Goal: Task Accomplishment & Management: Use online tool/utility

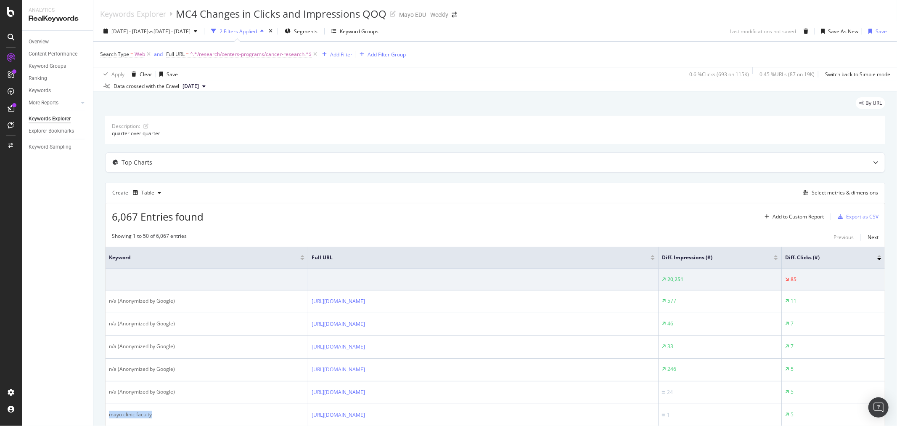
scroll to position [93, 0]
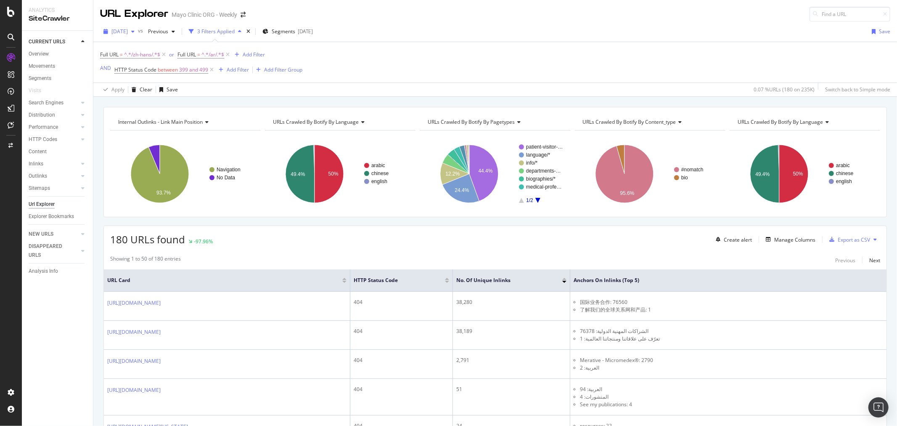
click at [124, 32] on span "2025 Sep. 3rd" at bounding box center [119, 31] width 16 height 7
click at [133, 62] on div "[DATE]" at bounding box center [134, 62] width 45 height 8
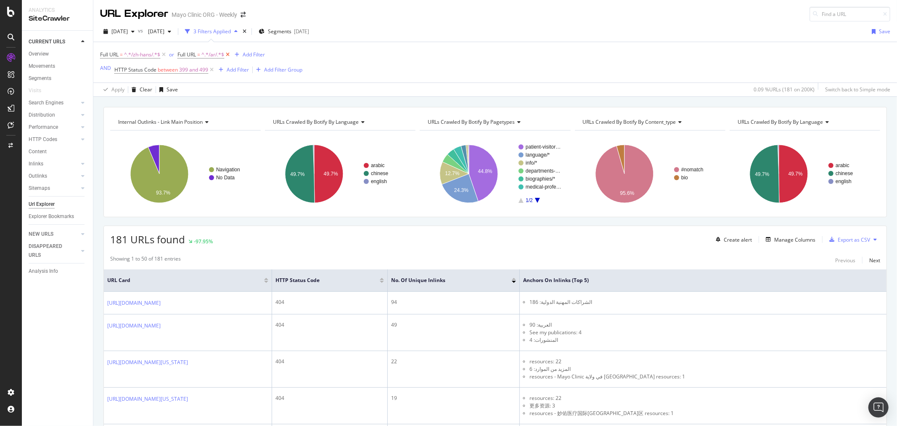
click at [228, 55] on icon at bounding box center [227, 54] width 7 height 8
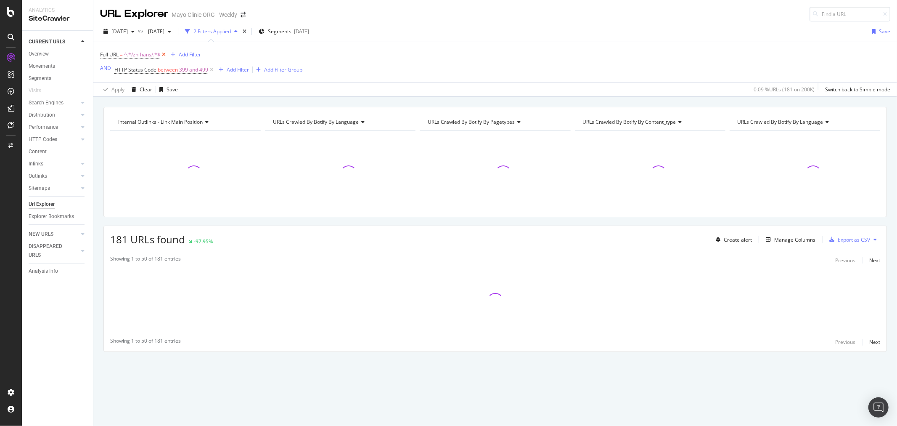
click at [163, 56] on icon at bounding box center [163, 54] width 7 height 8
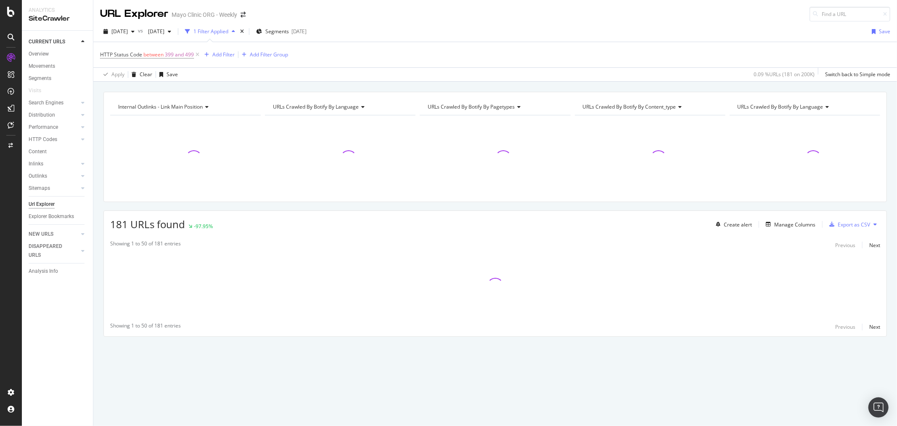
click at [363, 64] on div "HTTP Status Code between 399 and 499 Add Filter Add Filter Group" at bounding box center [495, 54] width 790 height 25
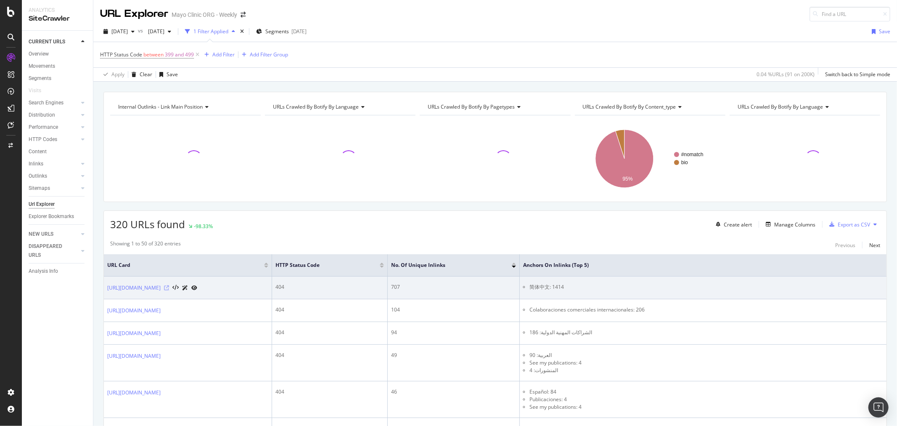
click at [169, 289] on icon at bounding box center [166, 287] width 5 height 5
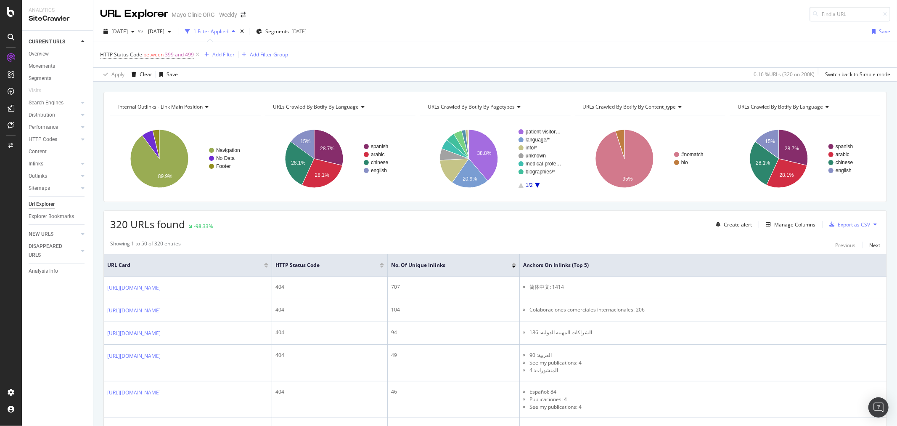
click at [231, 58] on div "Add Filter" at bounding box center [223, 54] width 22 height 7
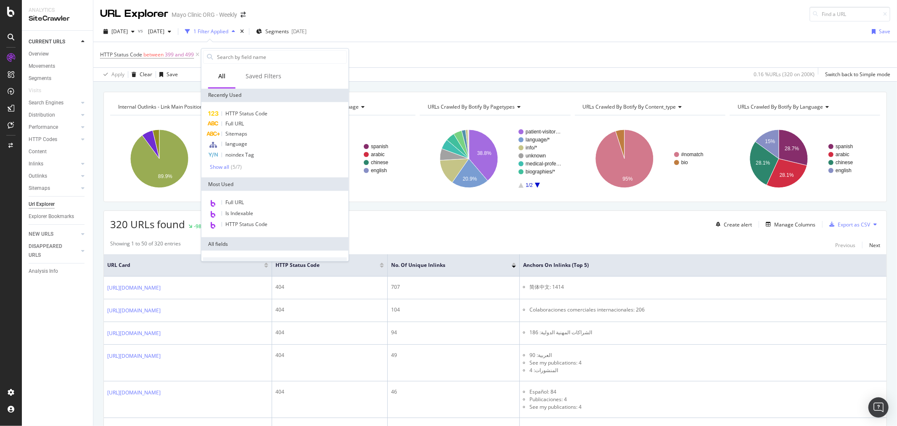
click at [464, 64] on div "HTTP Status Code between 399 and 499 Add Filter Add Filter Group" at bounding box center [495, 54] width 790 height 25
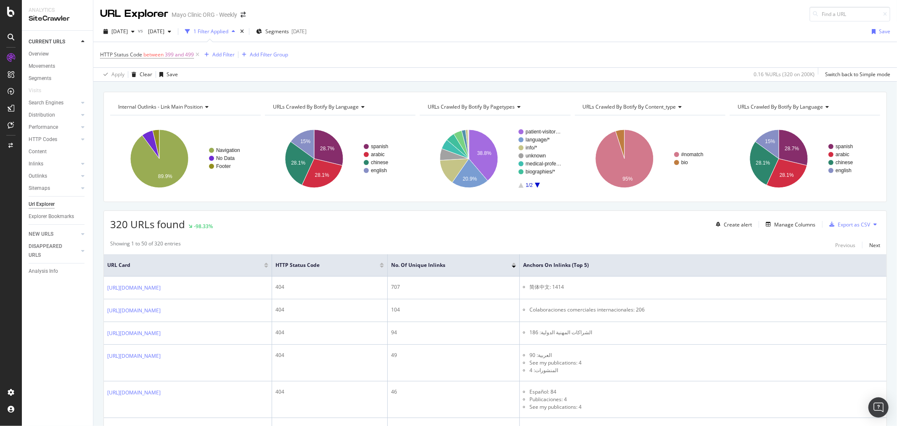
click at [779, 215] on div "320 URLs found -98.33% Create alert Manage Columns Export as CSV" at bounding box center [495, 221] width 783 height 21
click at [779, 224] on div "Manage Columns" at bounding box center [794, 224] width 41 height 7
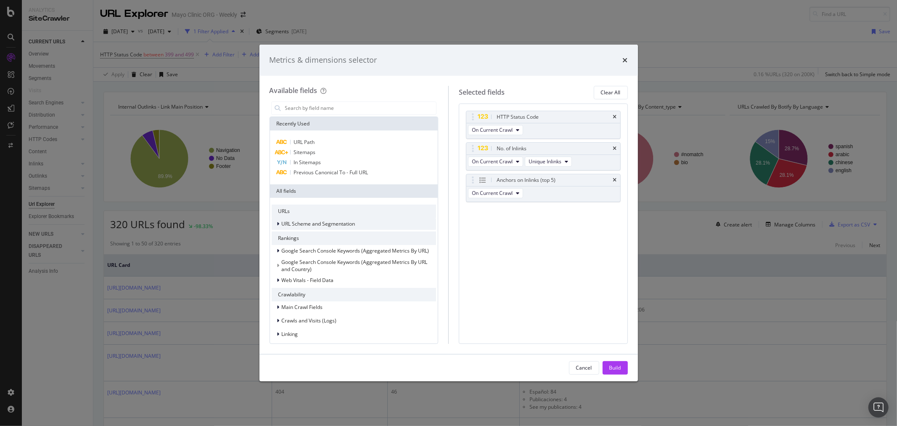
click at [290, 221] on span "URL Scheme and Segmentation" at bounding box center [319, 223] width 74 height 7
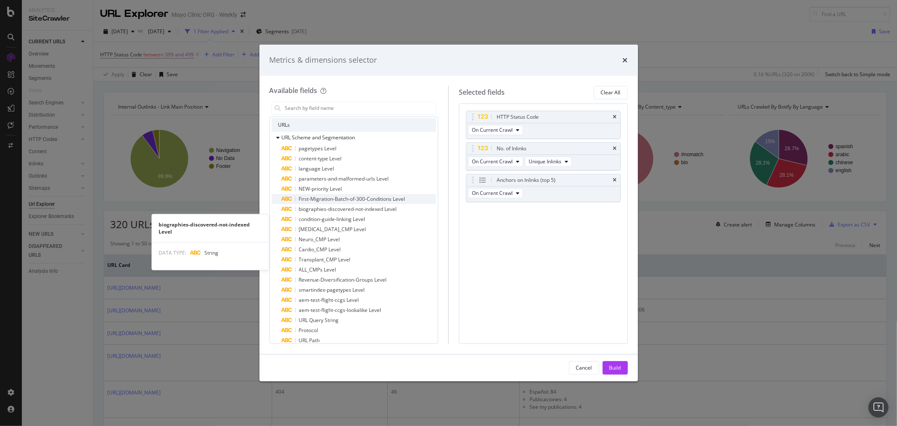
scroll to position [93, 0]
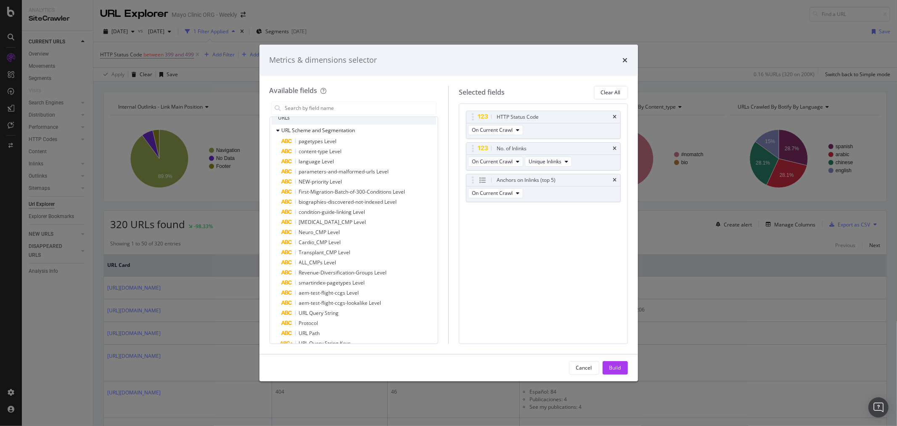
click at [83, 152] on div "Metrics & dimensions selector Available fields Recently Used URL Path Sitemaps …" at bounding box center [448, 213] width 897 height 426
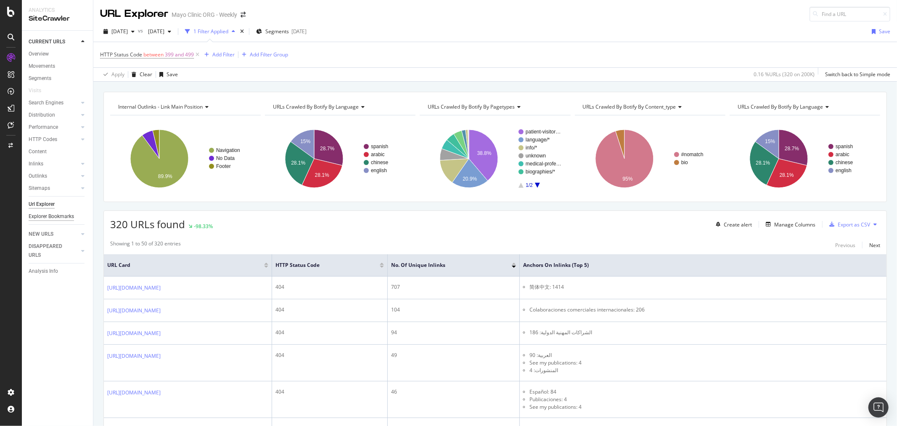
click at [34, 215] on div "Explorer Bookmarks" at bounding box center [51, 216] width 45 height 9
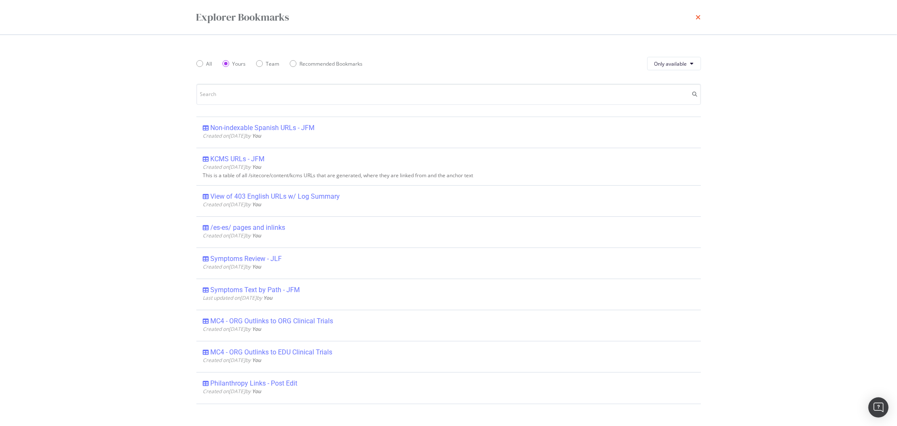
click at [700, 16] on icon "times" at bounding box center [698, 17] width 5 height 7
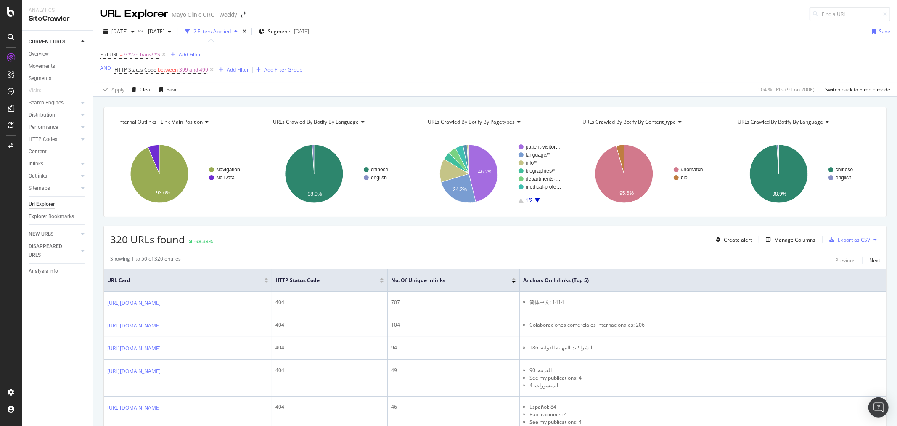
drag, startPoint x: 798, startPoint y: 246, endPoint x: 797, endPoint y: 234, distance: 12.2
click at [797, 236] on div "Create alert Manage Columns Export as CSV" at bounding box center [796, 239] width 168 height 14
click at [784, 238] on div "Manage Columns" at bounding box center [794, 239] width 41 height 7
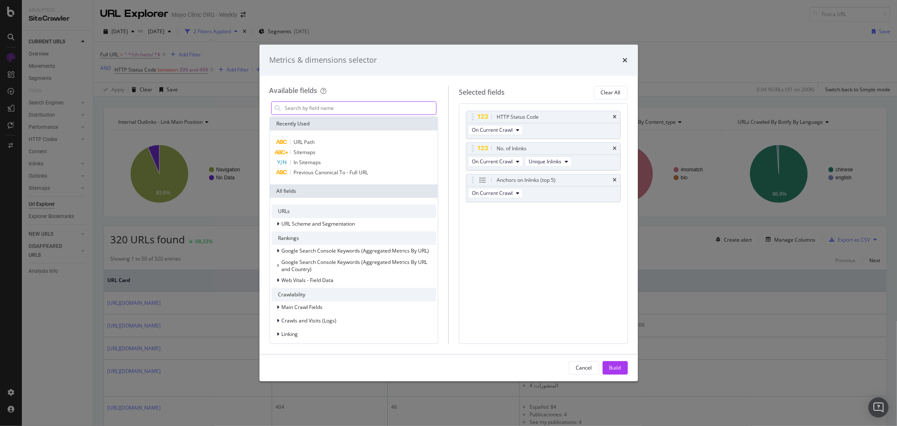
click at [318, 112] on input "modal" at bounding box center [360, 108] width 152 height 13
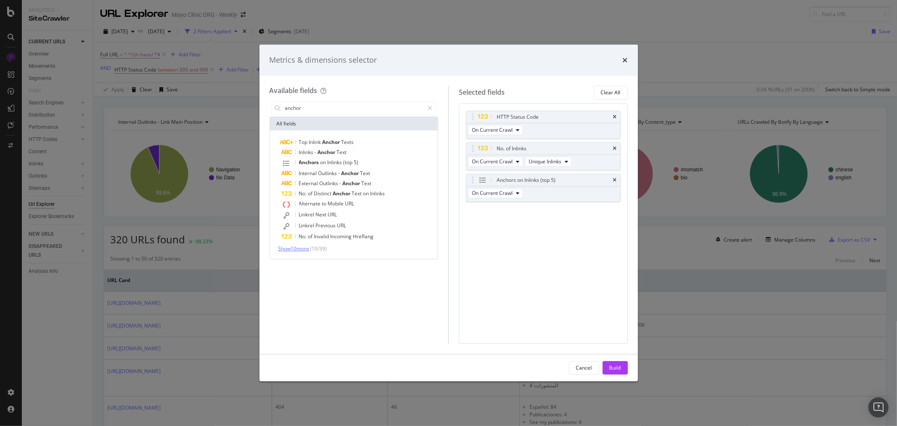
click at [295, 248] on span "Show 10 more" at bounding box center [293, 248] width 31 height 7
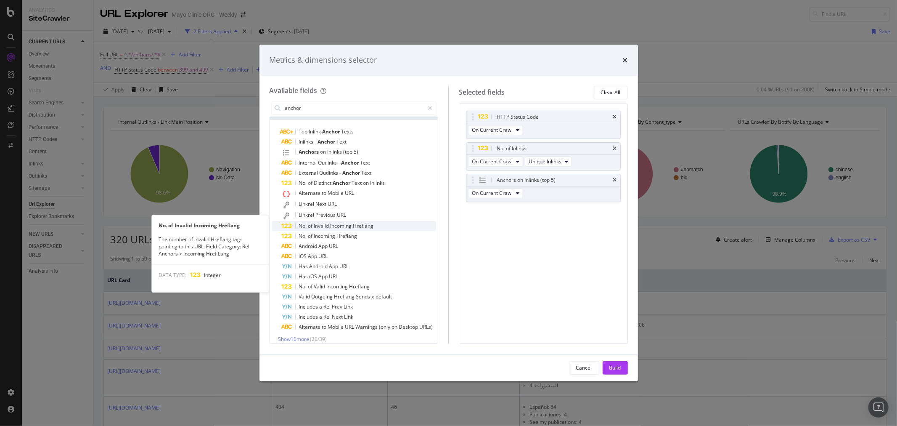
scroll to position [16, 0]
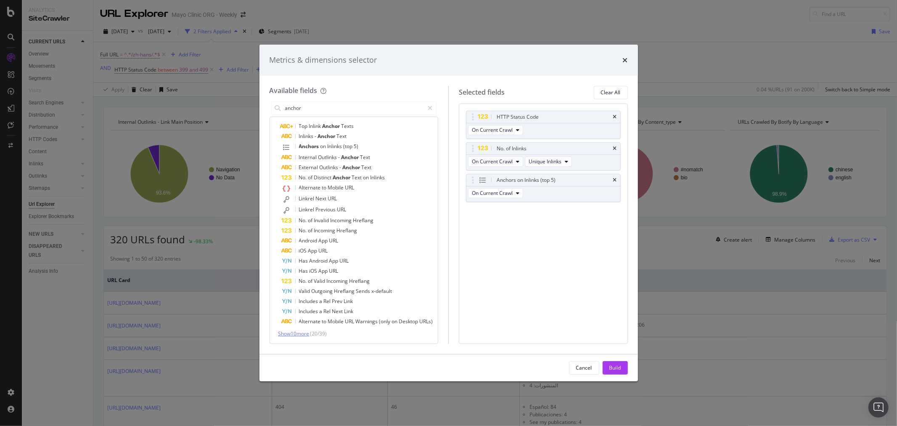
click at [291, 334] on span "Show 10 more" at bounding box center [293, 333] width 31 height 7
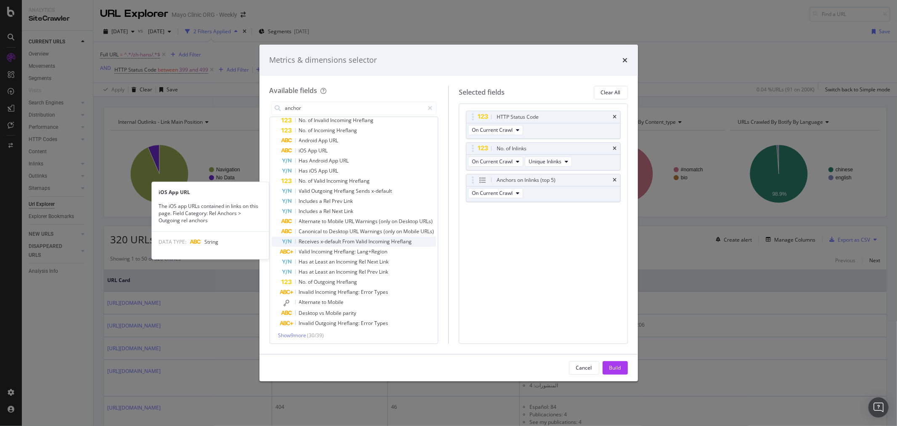
scroll to position [118, 0]
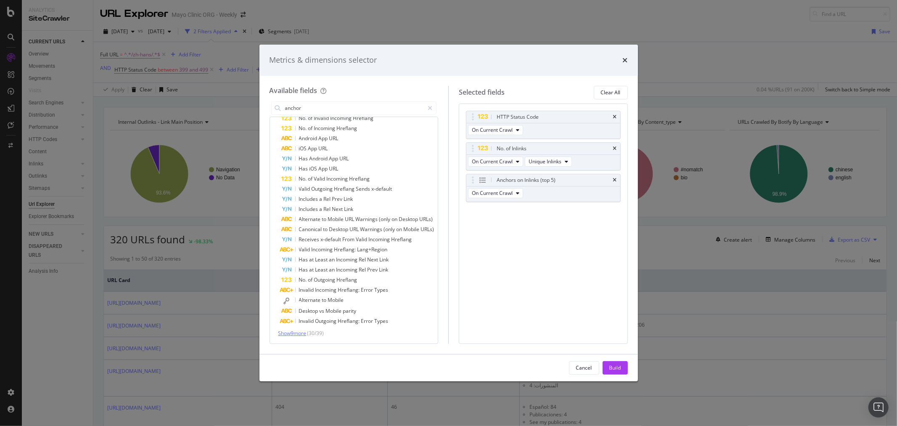
click at [297, 335] on span "Show 9 more" at bounding box center [292, 332] width 28 height 7
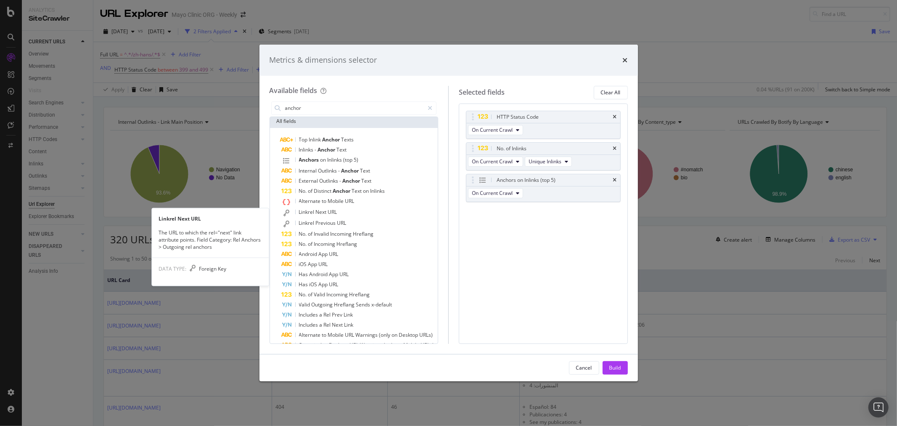
scroll to position [0, 0]
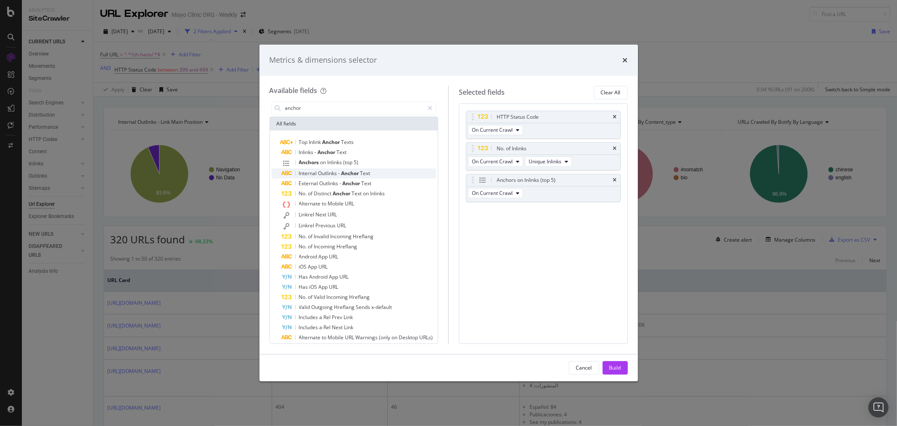
click at [346, 171] on span "Anchor" at bounding box center [351, 173] width 19 height 7
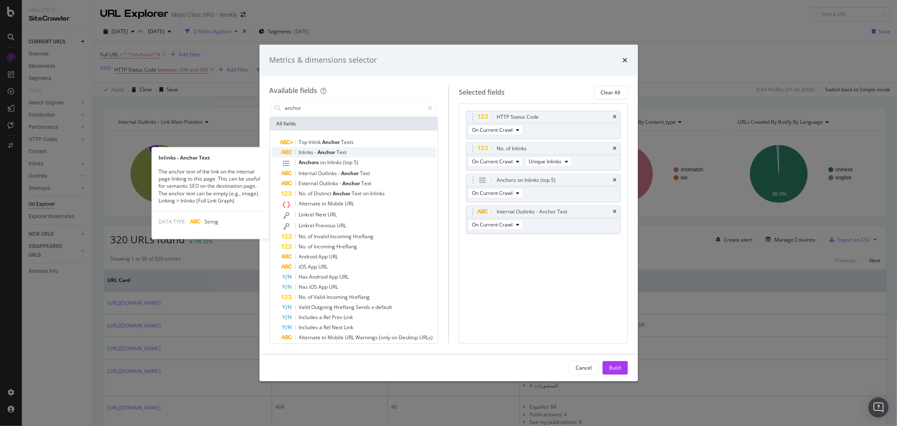
click at [371, 148] on div "Inlinks - Anchor Text" at bounding box center [359, 152] width 155 height 10
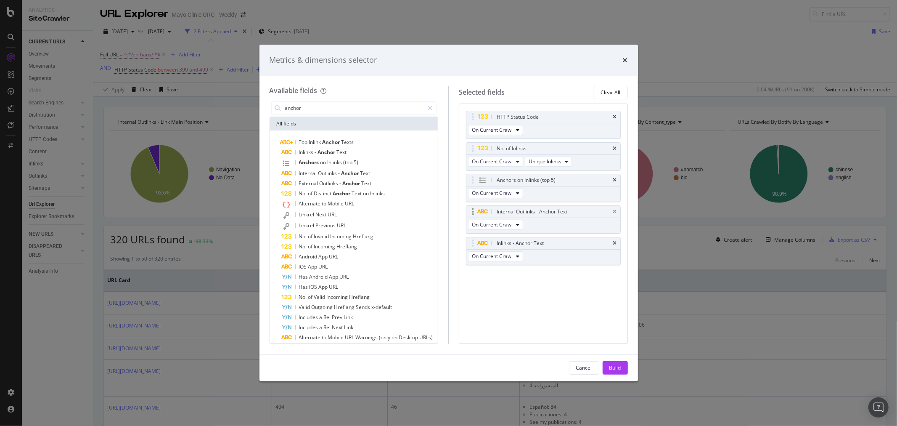
click at [614, 209] on icon "times" at bounding box center [615, 211] width 4 height 5
click at [342, 104] on input "anchor" at bounding box center [354, 108] width 140 height 13
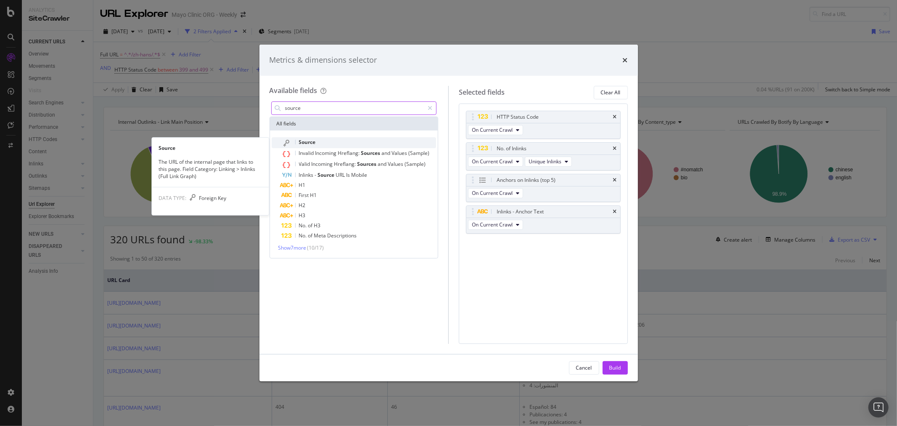
type input "source"
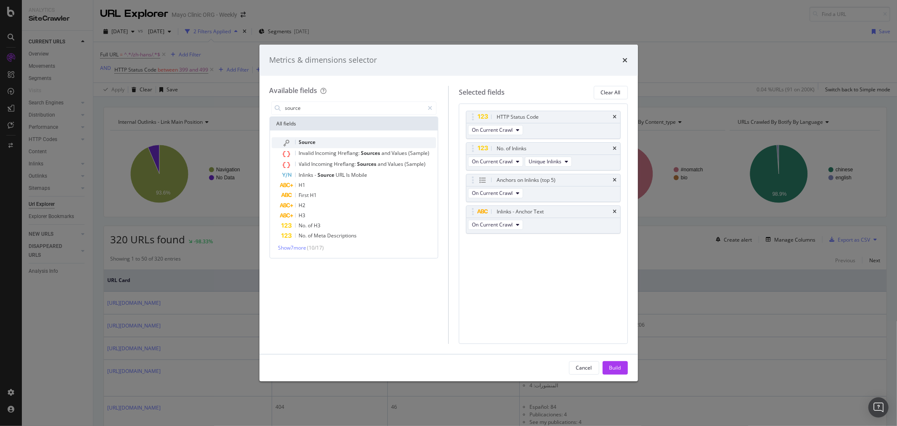
click at [369, 138] on div "Source" at bounding box center [359, 142] width 155 height 11
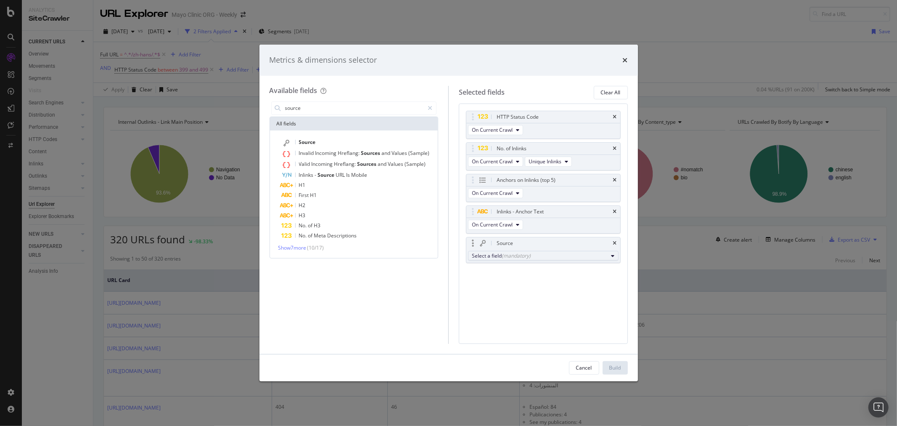
click at [519, 258] on div "(mandatory)" at bounding box center [516, 255] width 29 height 7
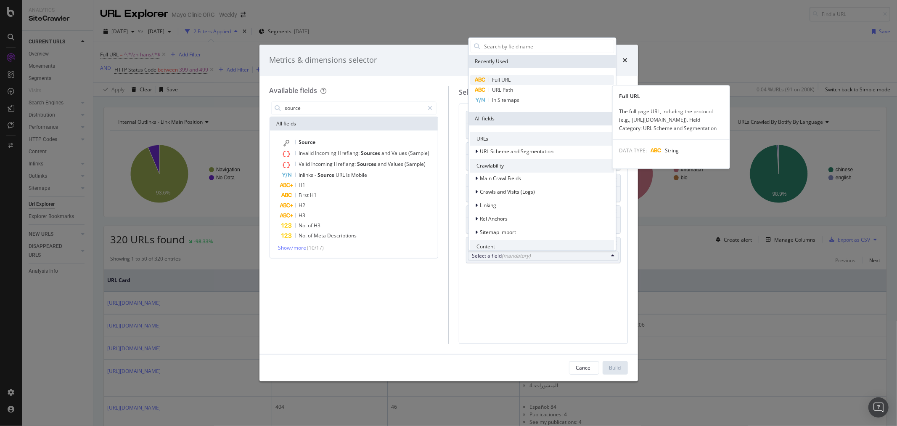
click at [515, 77] on span "Full URL" at bounding box center [542, 80] width 144 height 10
click at [508, 80] on span "Full URL" at bounding box center [502, 79] width 19 height 7
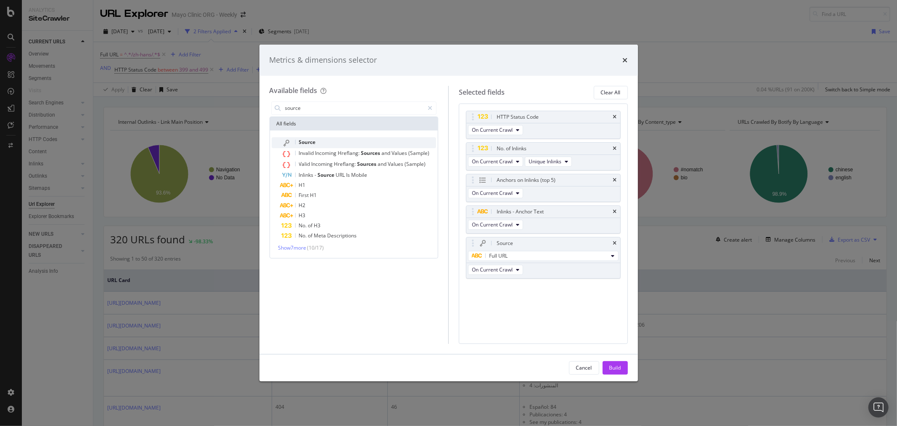
click at [326, 141] on div "Source" at bounding box center [359, 142] width 155 height 11
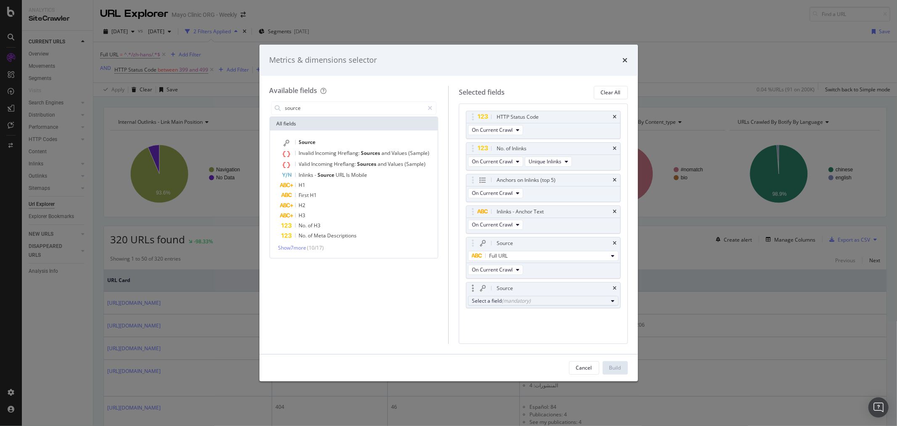
click at [516, 300] on div "(mandatory)" at bounding box center [516, 300] width 29 height 7
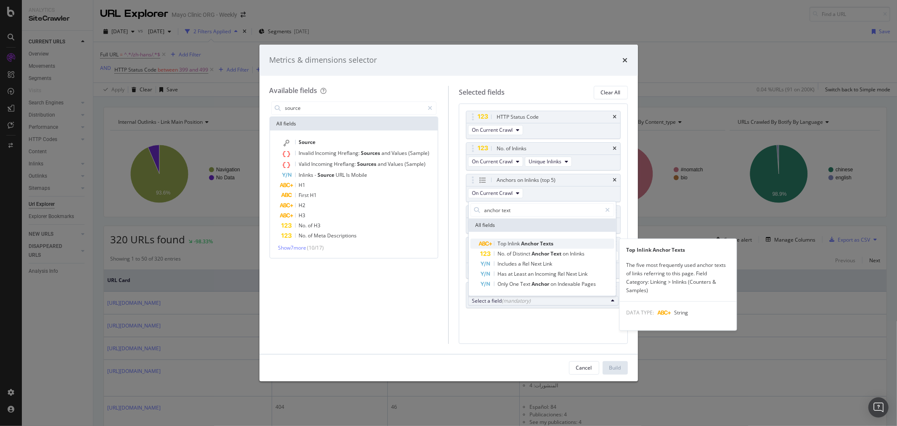
type input "anchor text"
click at [538, 241] on span "Anchor" at bounding box center [530, 243] width 19 height 7
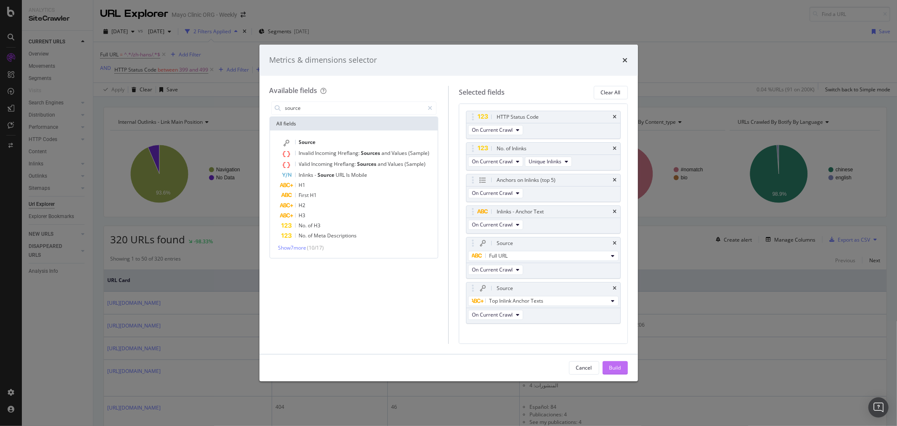
click at [614, 364] on div "Build" at bounding box center [615, 367] width 12 height 7
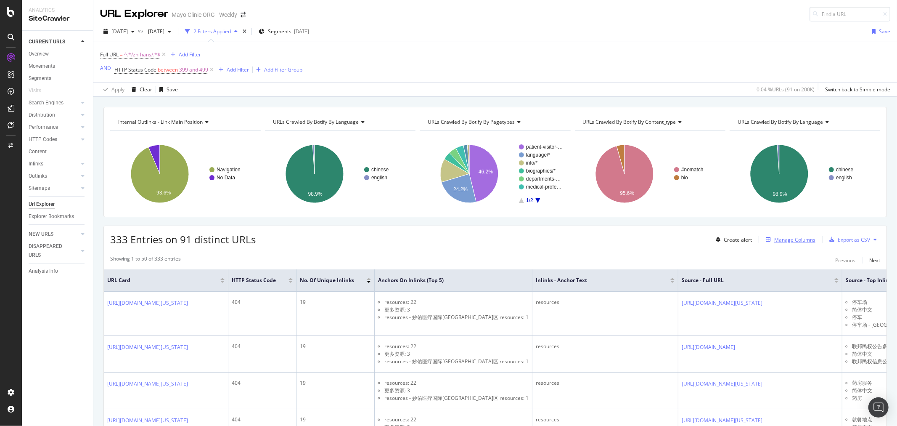
click at [780, 236] on div "Manage Columns" at bounding box center [789, 239] width 53 height 9
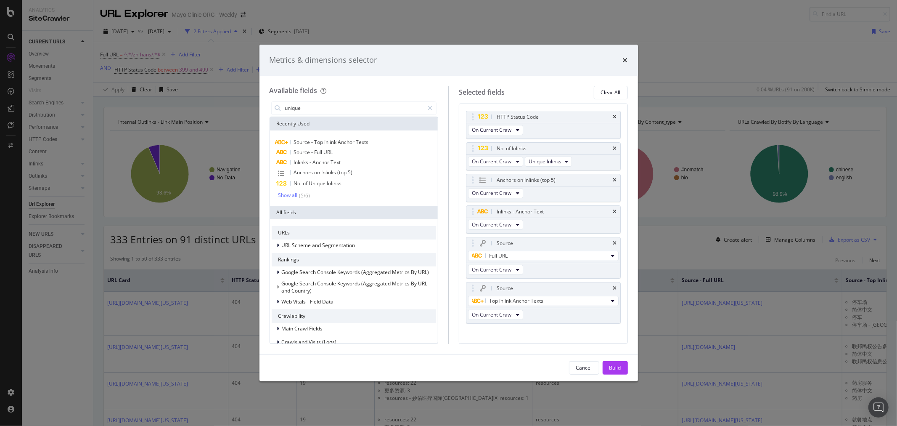
type input "unique"
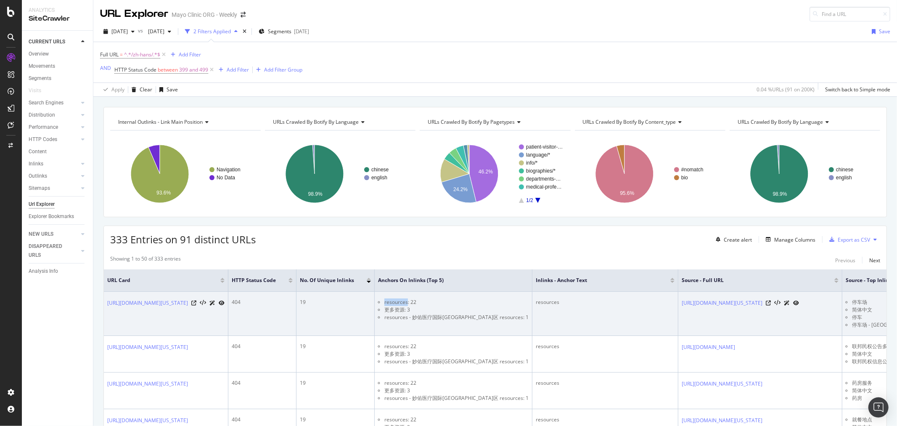
drag, startPoint x: 463, startPoint y: 304, endPoint x: 491, endPoint y: 304, distance: 28.6
click at [491, 304] on li "resources: 22" at bounding box center [456, 302] width 144 height 8
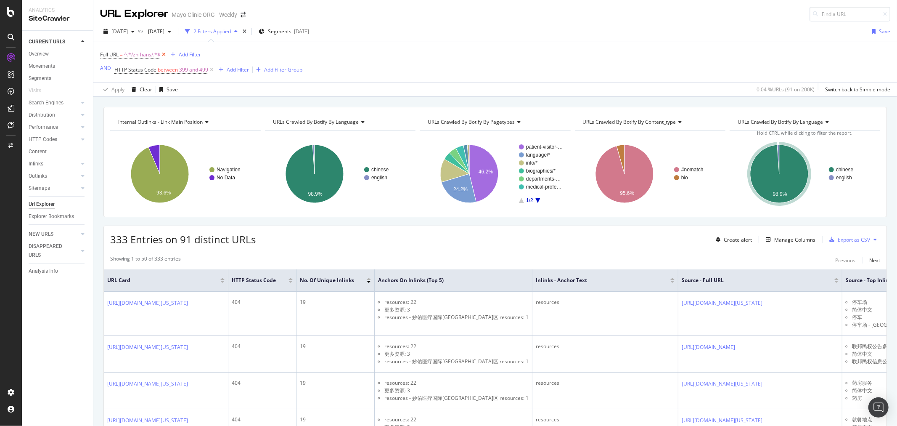
click at [162, 53] on icon at bounding box center [163, 54] width 7 height 8
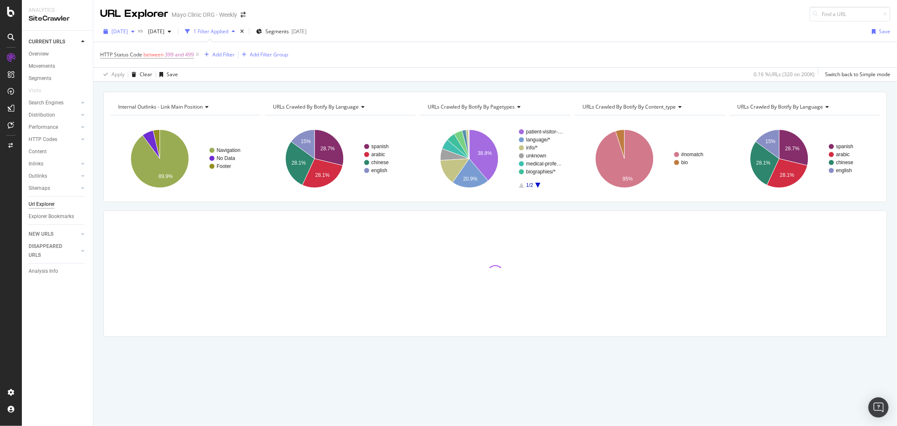
click at [128, 30] on span "[DATE]" at bounding box center [119, 31] width 16 height 7
click at [507, 47] on div "HTTP Status Code between 399 and 499 Add Filter Add Filter Group" at bounding box center [495, 54] width 790 height 25
click at [118, 34] on span "[DATE]" at bounding box center [119, 31] width 16 height 7
click at [508, 41] on div "2025 Sep. 17th vs 2025 Aug. 27th 1 Filter Applied Segments 2025-08-07 Save" at bounding box center [495, 33] width 804 height 17
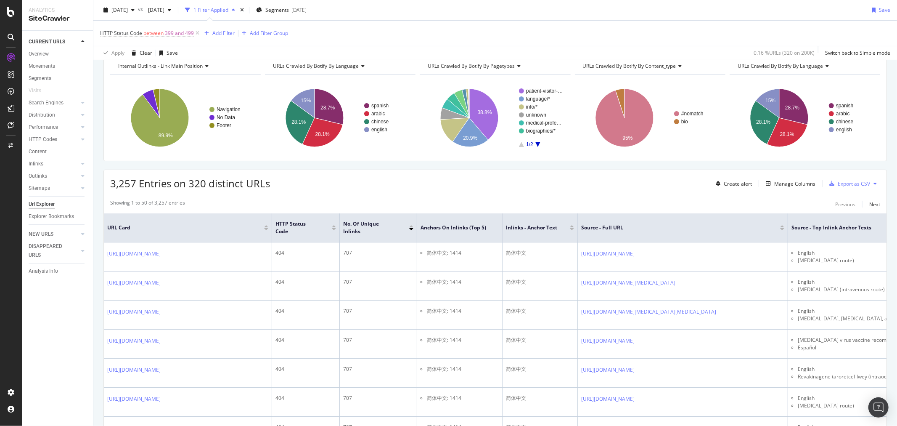
scroll to position [140, 0]
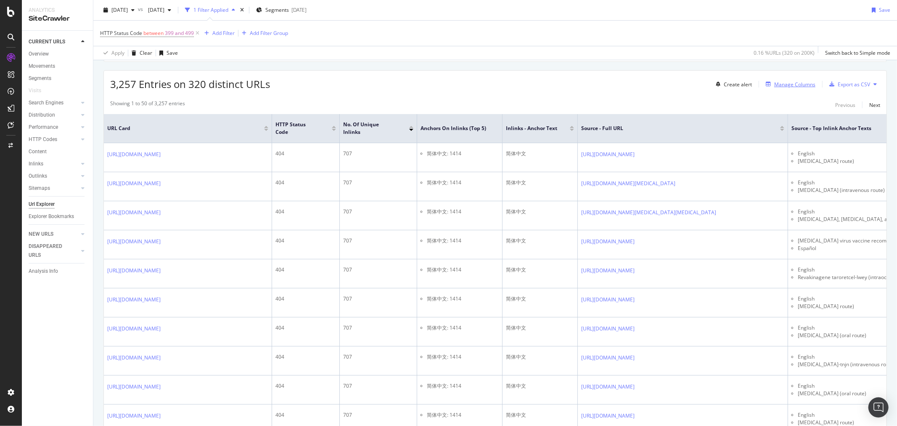
click at [801, 84] on div "Manage Columns" at bounding box center [794, 84] width 41 height 7
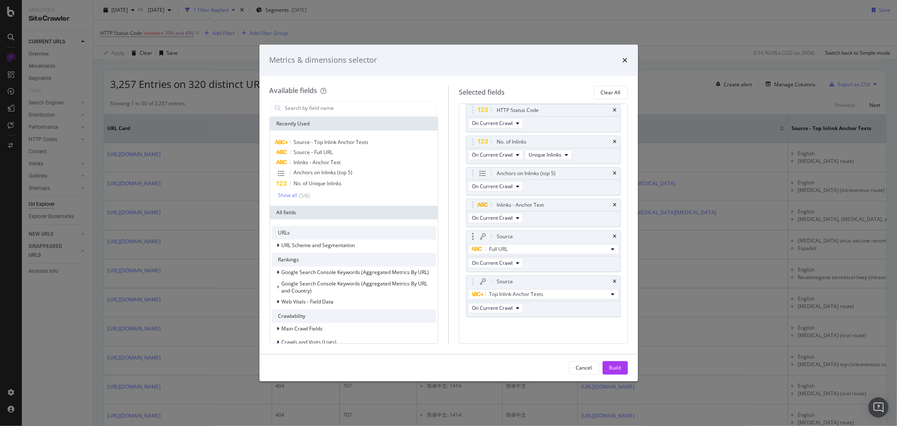
scroll to position [9, 0]
click at [613, 278] on icon "times" at bounding box center [615, 279] width 4 height 5
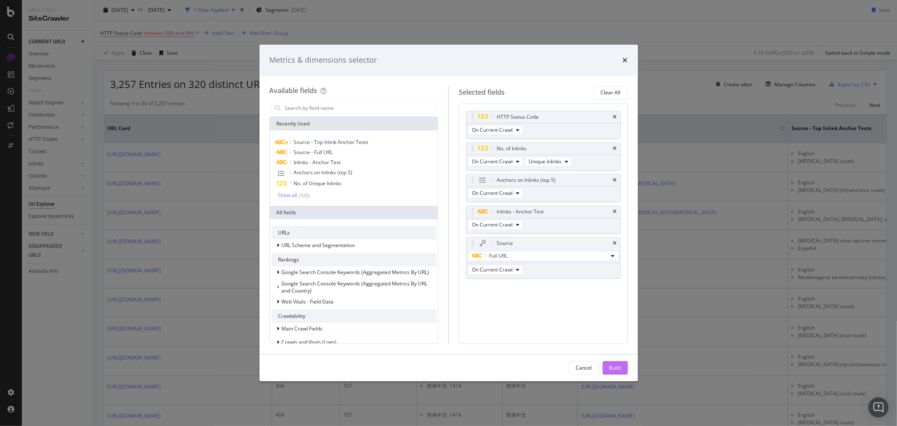
click at [612, 362] on div "Build" at bounding box center [615, 367] width 12 height 13
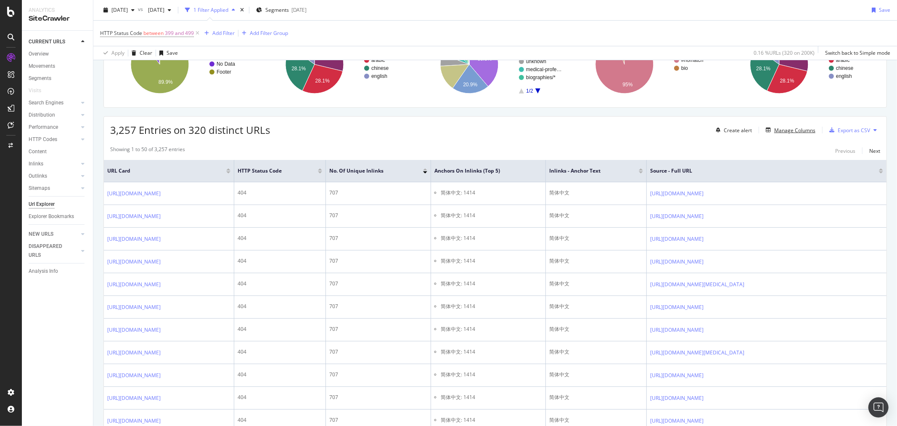
scroll to position [35, 0]
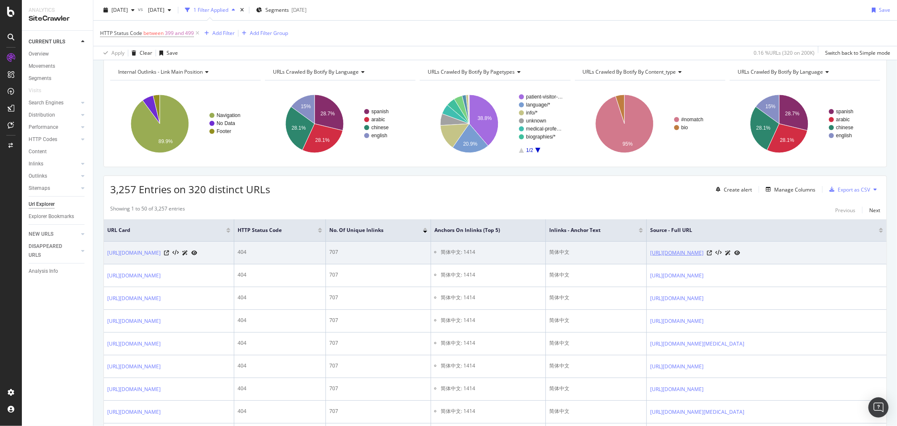
drag, startPoint x: 108, startPoint y: 232, endPoint x: 823, endPoint y: 261, distance: 715.6
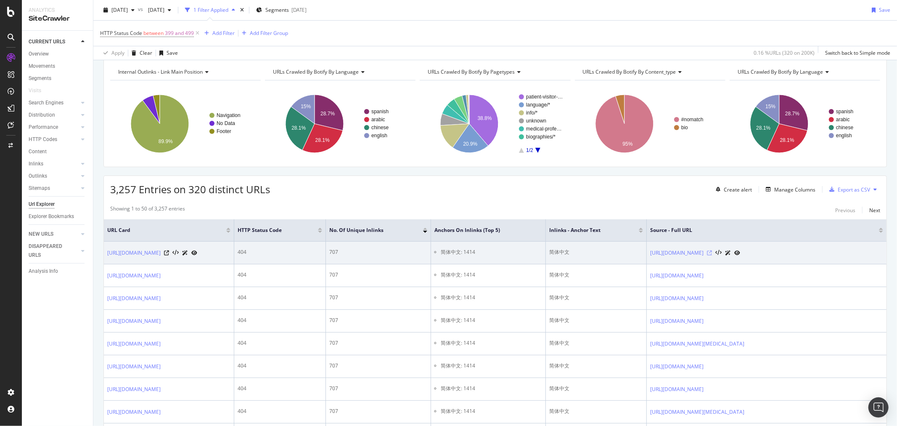
click at [712, 255] on icon at bounding box center [709, 252] width 5 height 5
drag, startPoint x: 560, startPoint y: 251, endPoint x: 531, endPoint y: 247, distance: 29.3
click at [546, 247] on td "简体中文" at bounding box center [596, 252] width 101 height 23
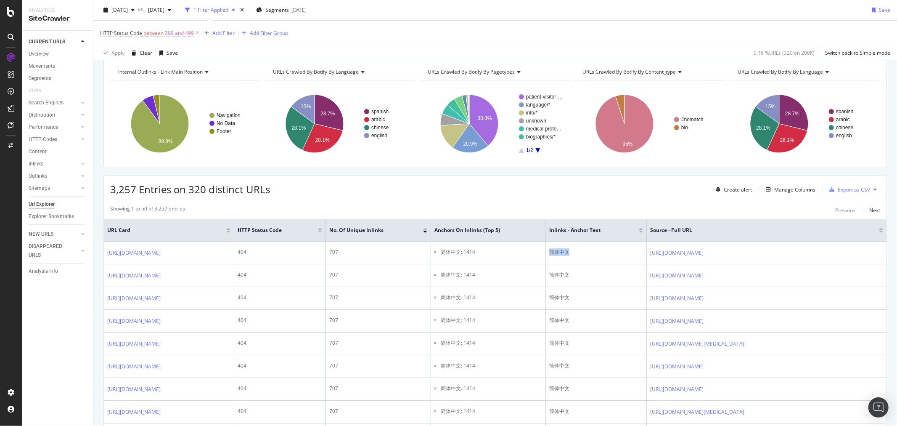
copy div "简体中文"
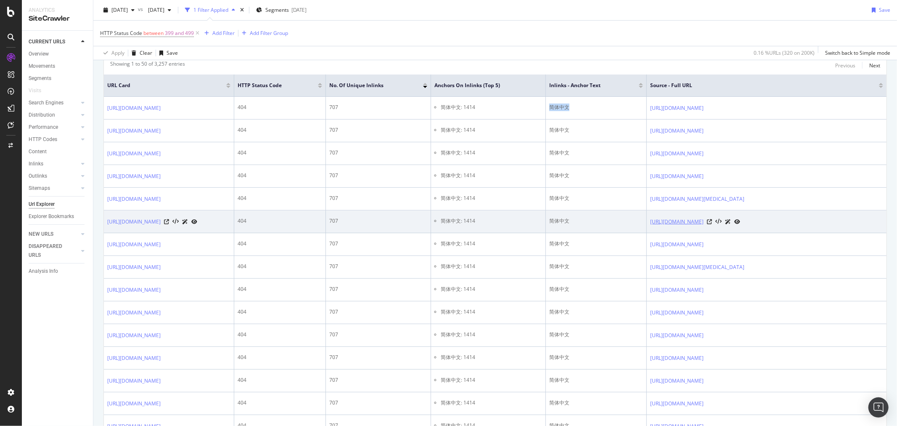
scroll to position [268, 0]
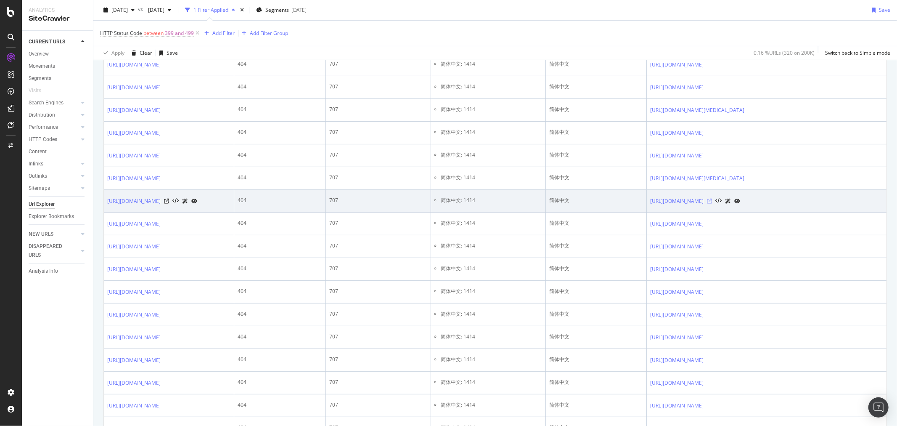
click at [712, 204] on icon at bounding box center [709, 201] width 5 height 5
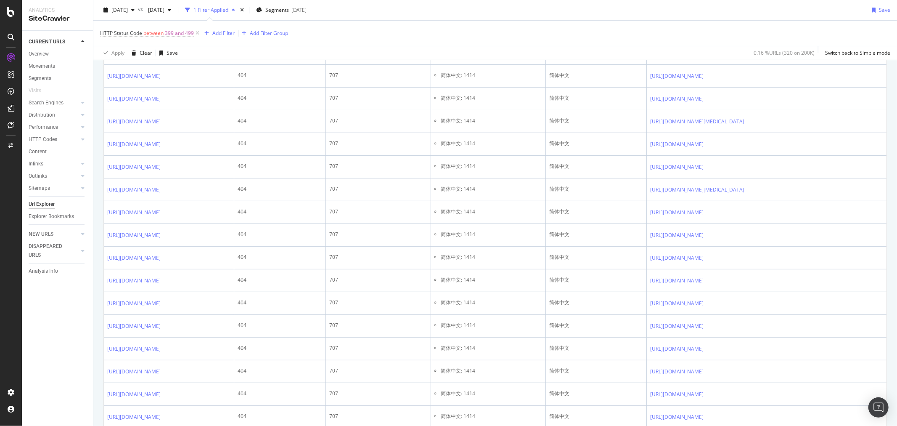
scroll to position [0, 0]
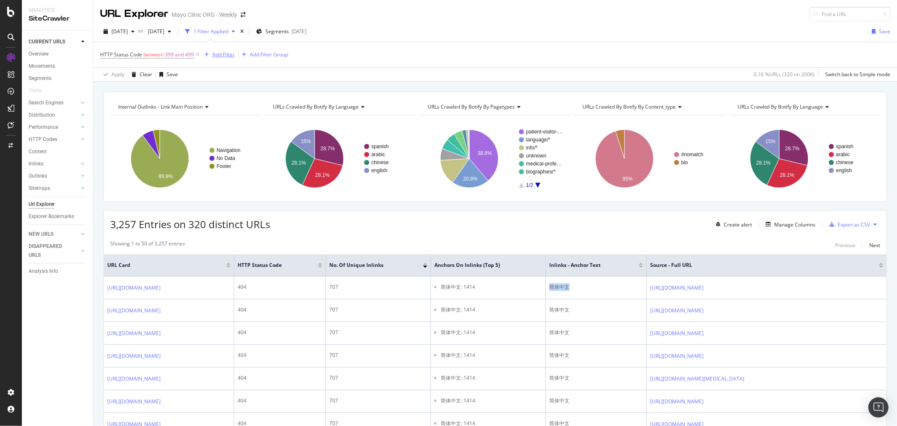
click at [219, 57] on div "Add Filter" at bounding box center [223, 54] width 22 height 7
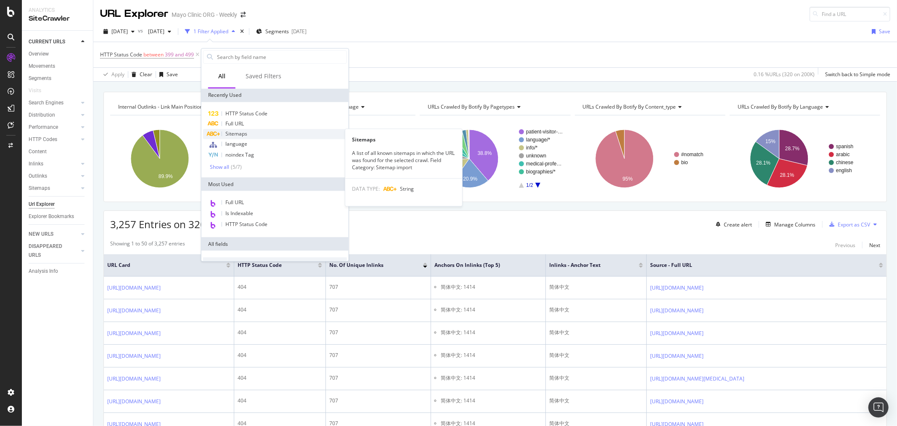
click at [247, 129] on div "Sitemaps" at bounding box center [275, 134] width 144 height 10
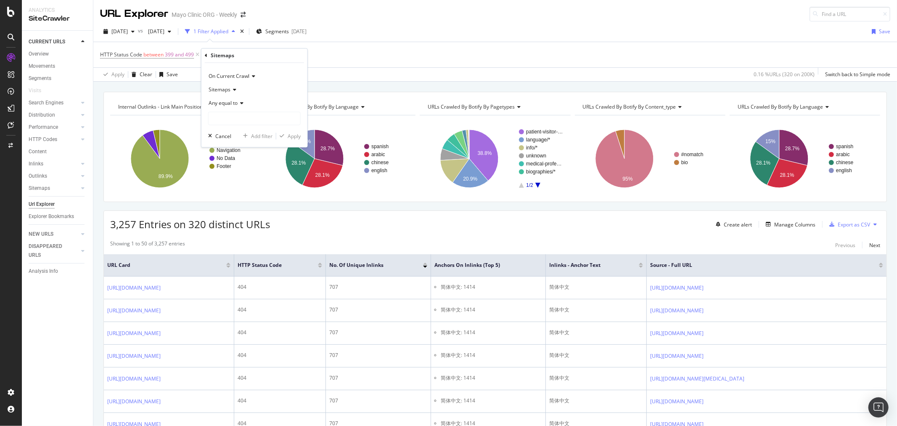
click at [386, 56] on div "HTTP Status Code between 399 and 499 Add Filter Add Filter Group" at bounding box center [495, 54] width 790 height 25
click at [251, 56] on div "missing value" at bounding box center [265, 54] width 32 height 7
click at [241, 132] on div "Cancel" at bounding box center [237, 134] width 16 height 7
click at [282, 55] on icon at bounding box center [284, 54] width 7 height 8
click at [232, 53] on div "Add Filter" at bounding box center [223, 54] width 22 height 7
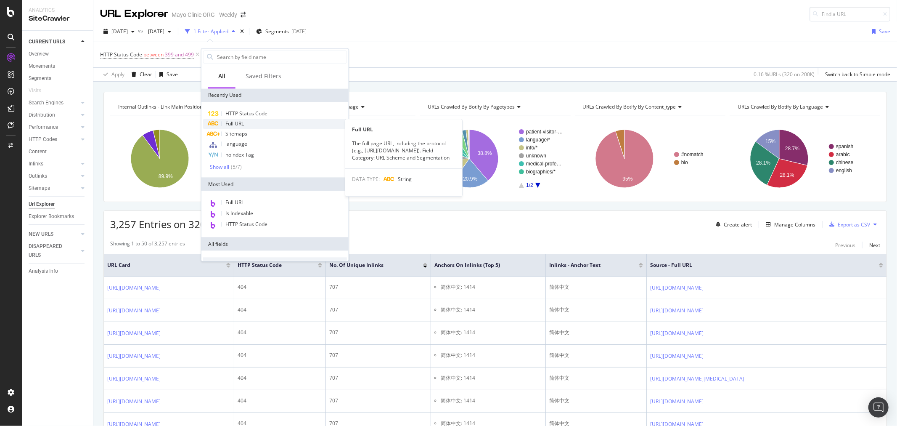
click at [241, 123] on span "Full URL" at bounding box center [234, 123] width 19 height 7
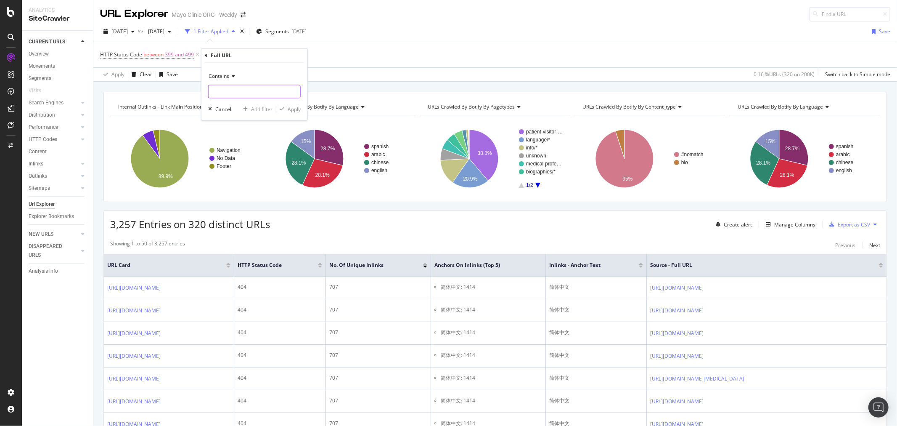
click at [236, 92] on input "text" at bounding box center [255, 91] width 92 height 13
paste input "https://www.mayoclinic.org/es/departments-centers/international/international-b…"
type input "https://www.mayoclinic.org/es/departments-centers/international/international-b…"
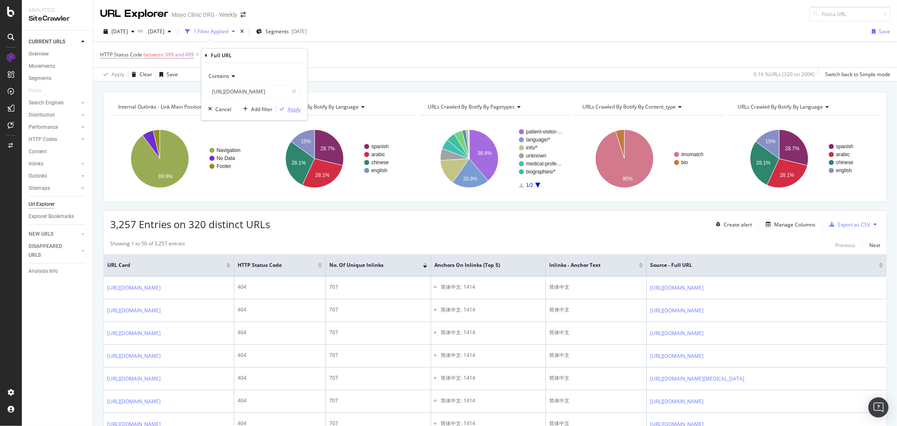
click at [295, 108] on div "Apply" at bounding box center [294, 109] width 13 height 7
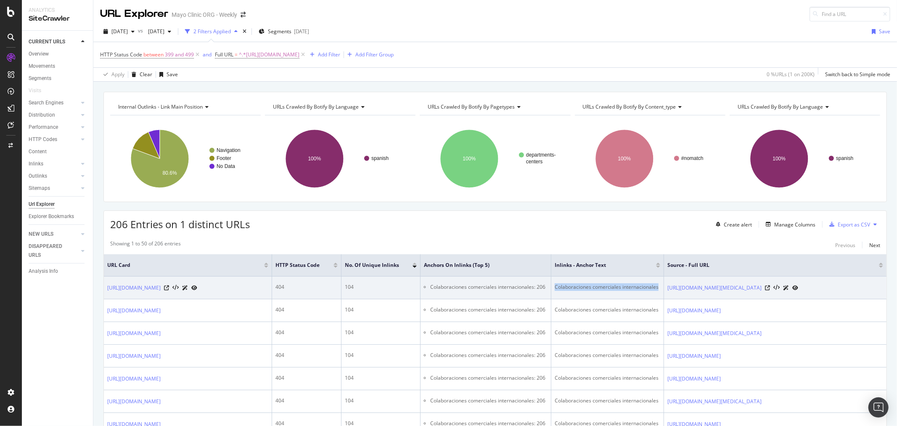
drag, startPoint x: 554, startPoint y: 288, endPoint x: 657, endPoint y: 289, distance: 103.0
click at [657, 289] on td "Colaboraciones comerciales internacionales" at bounding box center [607, 287] width 113 height 23
copy div "Colaboraciones comerciales internacionales"
click at [722, 292] on link "https://www.mayoclinic.org/es/drugs-supplements/meprobamate-and-aspirin-oral-ro…" at bounding box center [714, 287] width 94 height 8
click at [770, 290] on icon at bounding box center [767, 287] width 5 height 5
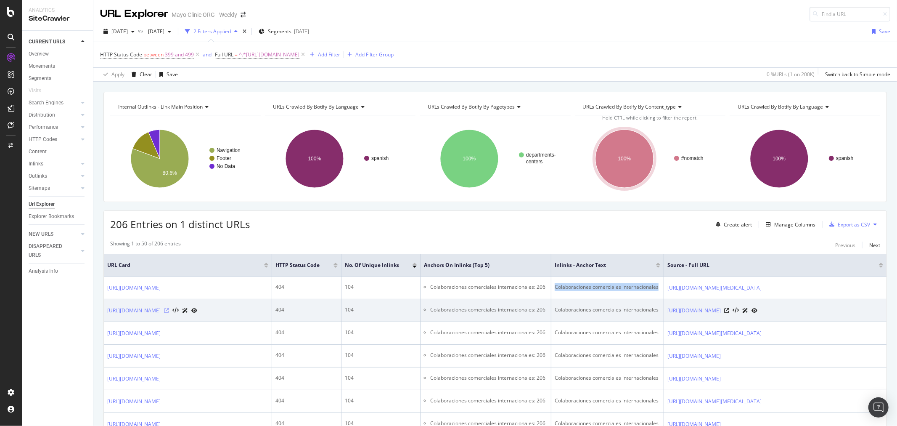
click at [169, 313] on icon at bounding box center [166, 310] width 5 height 5
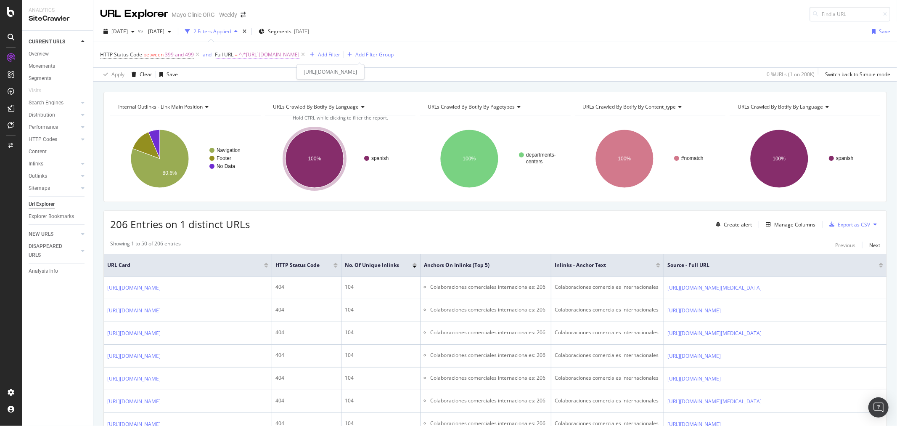
click at [296, 52] on span "^.*https://www.mayoclinic.org/es/departments-centers/international/internationa…" at bounding box center [269, 55] width 61 height 12
click at [254, 87] on input "https://www.mayoclinic.org/es/departments-centers/international/international-b…" at bounding box center [261, 89] width 79 height 13
paste input "app.botify.com/mayo/mayo-clinic-org-weekly/crawl/urls?analysisSlug=20250917&com…"
type input "https://app.botify.com/mayo/mayo-clinic-org-weekly/crawl/urls?analysisSlug=2025…"
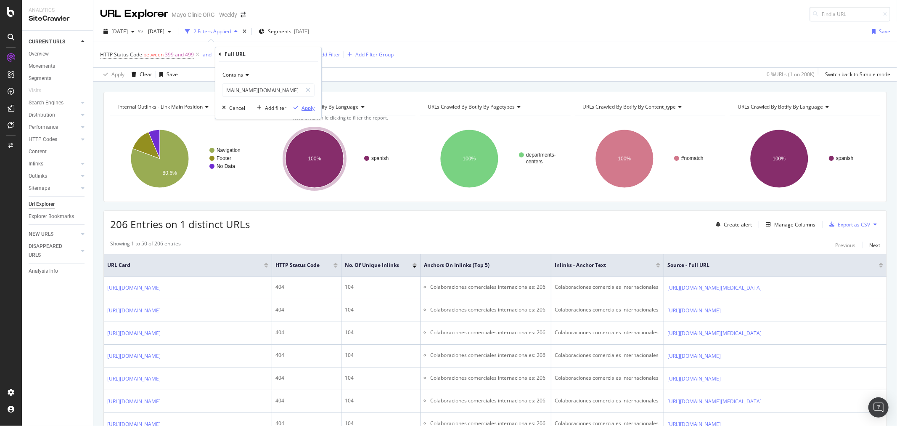
scroll to position [0, 0]
click at [302, 105] on div "Apply" at bounding box center [308, 107] width 13 height 7
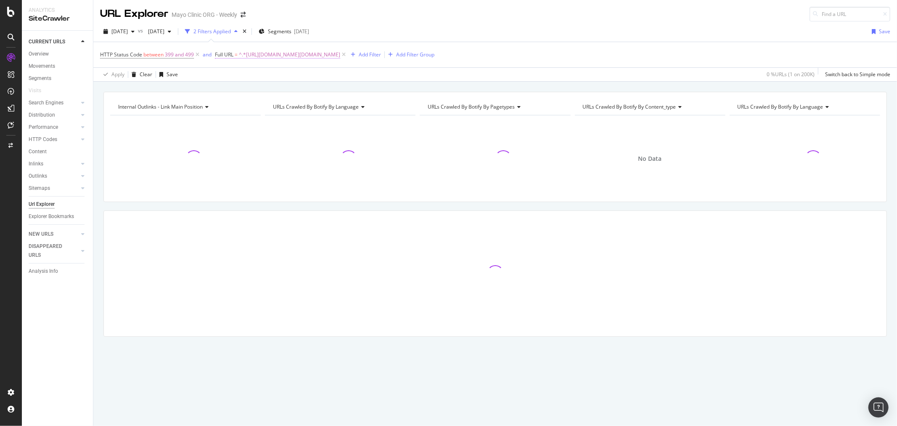
click at [320, 52] on span "^.*https://app.botify.com/mayo/mayo-clinic-org-weekly/crawl/urls?analysisSlug=2…" at bounding box center [289, 55] width 101 height 12
click at [261, 87] on input "https://app.botify.com/mayo/mayo-clinic-org-weekly/crawl/urls?analysisSlug=2025…" at bounding box center [261, 89] width 79 height 13
paste input "www.mayoclinic.org/ar/"
type input "https://www.mayoclinic.org/ar/biographies"
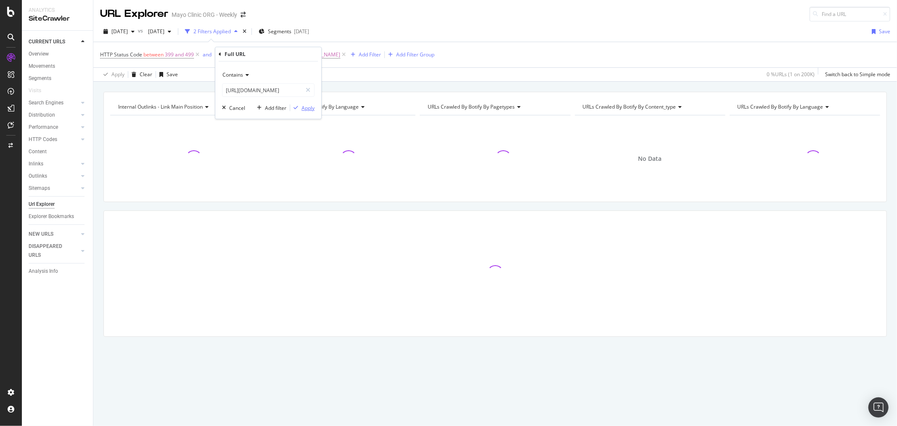
scroll to position [0, 0]
click at [303, 110] on div "Apply" at bounding box center [308, 107] width 13 height 7
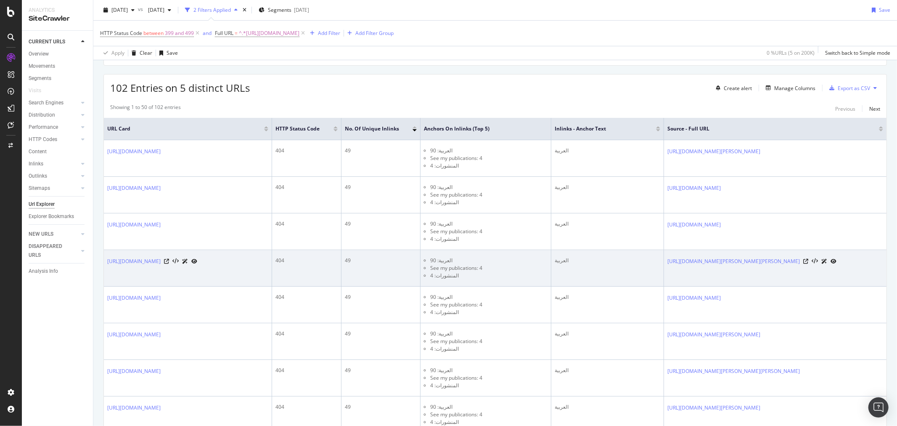
scroll to position [140, 0]
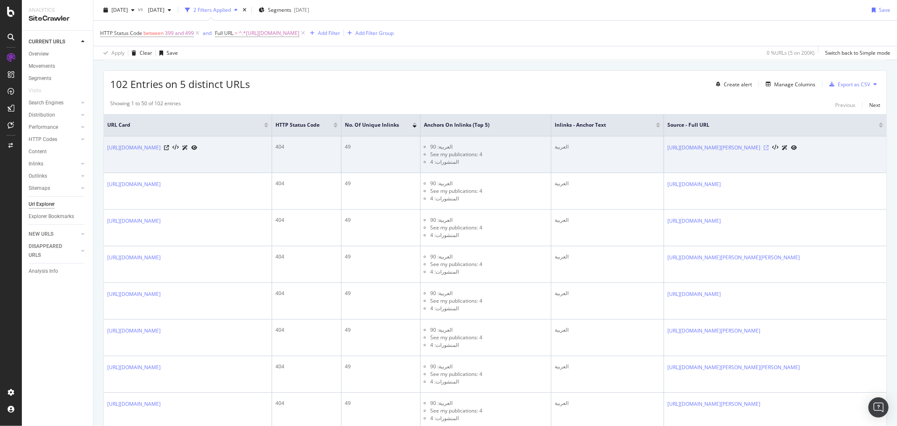
click at [769, 150] on icon at bounding box center [766, 147] width 5 height 5
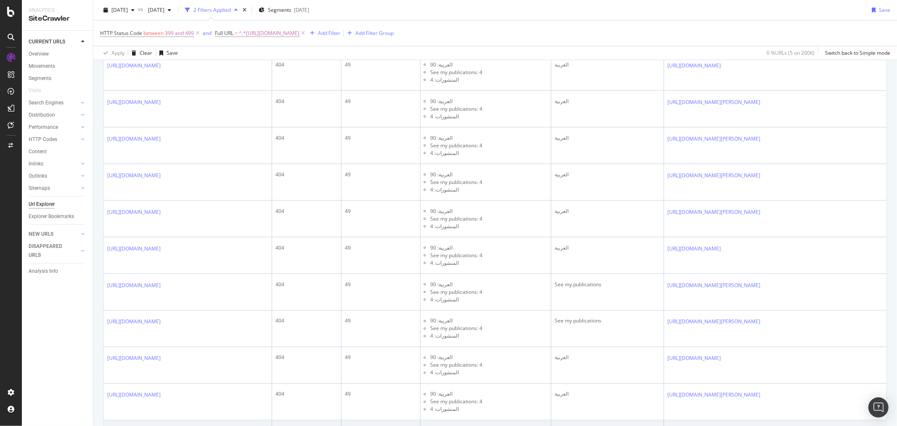
scroll to position [1168, 0]
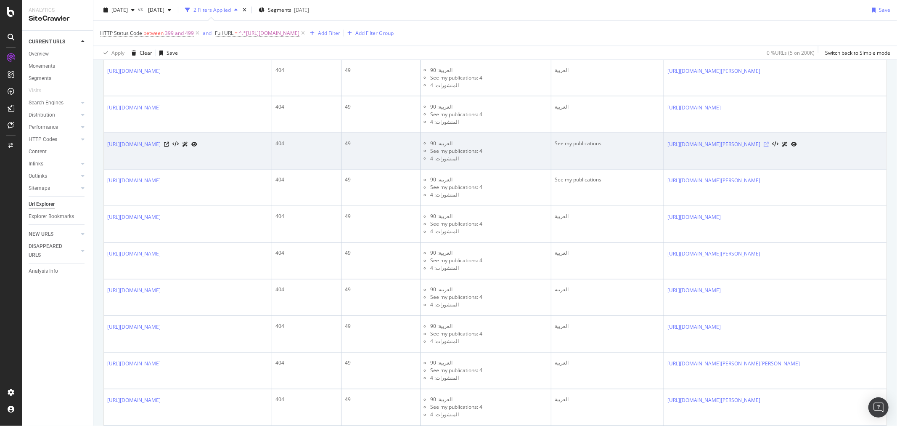
click at [769, 143] on icon at bounding box center [766, 144] width 5 height 5
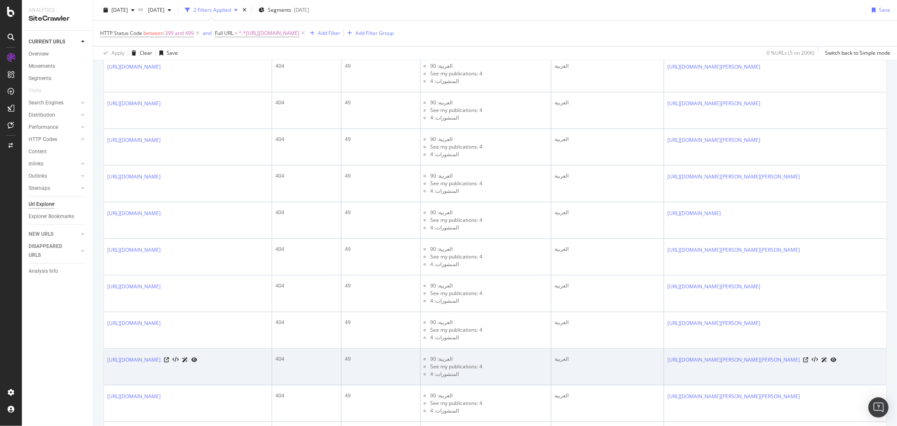
scroll to position [1730, 0]
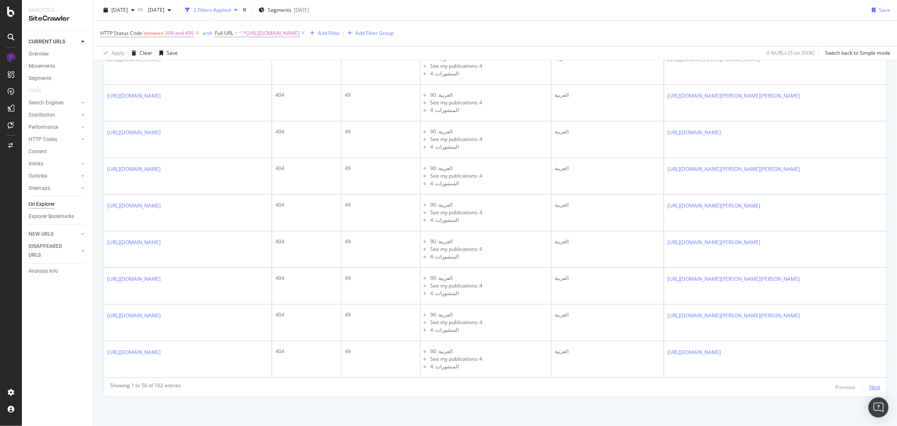
click at [869, 387] on div "Next" at bounding box center [874, 386] width 11 height 7
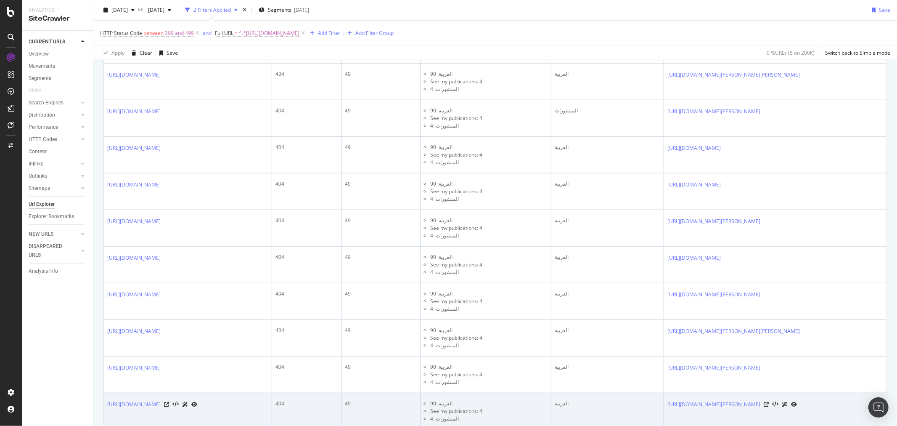
scroll to position [464, 0]
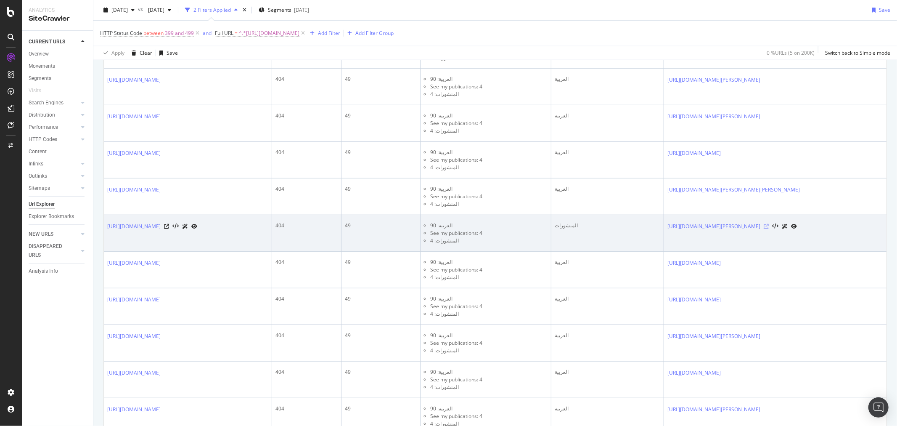
click at [769, 229] on icon at bounding box center [766, 226] width 5 height 5
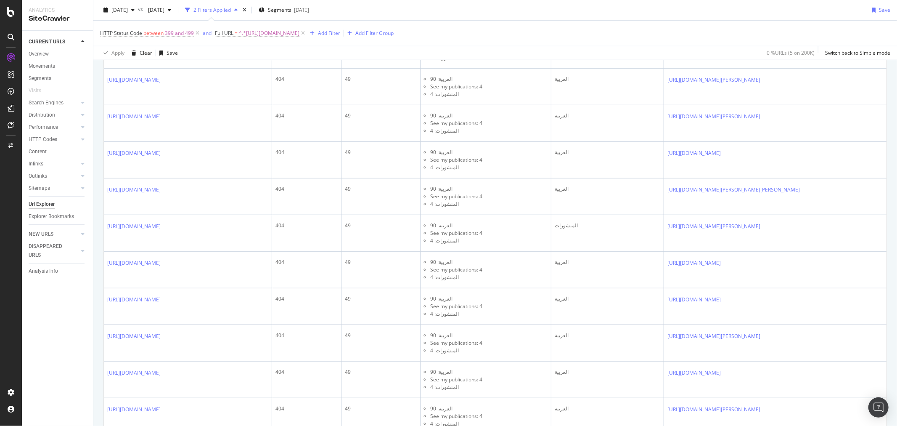
scroll to position [43, 0]
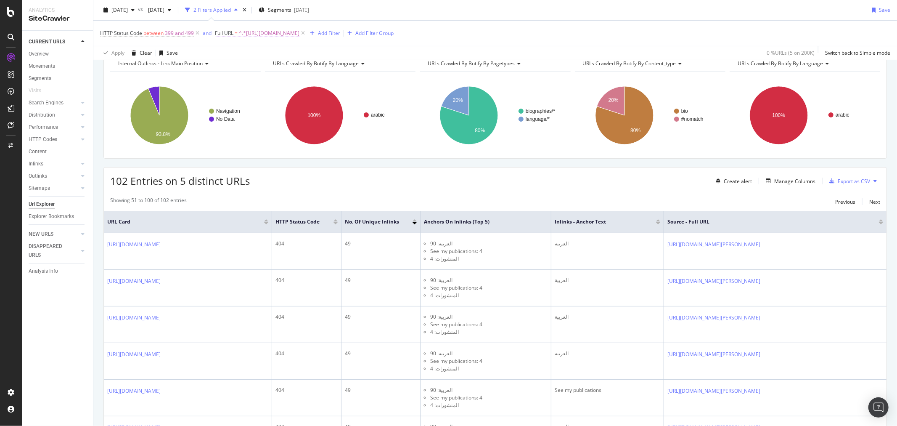
click at [272, 37] on span "^.*https://www.mayoclinic.org/ar/biographies.*$" at bounding box center [269, 33] width 61 height 12
click at [273, 64] on input "https://www.mayoclinic.org/ar/biographies" at bounding box center [261, 67] width 79 height 13
paste input "es"
type input "https://www.mayoclinic.org/es/biographies"
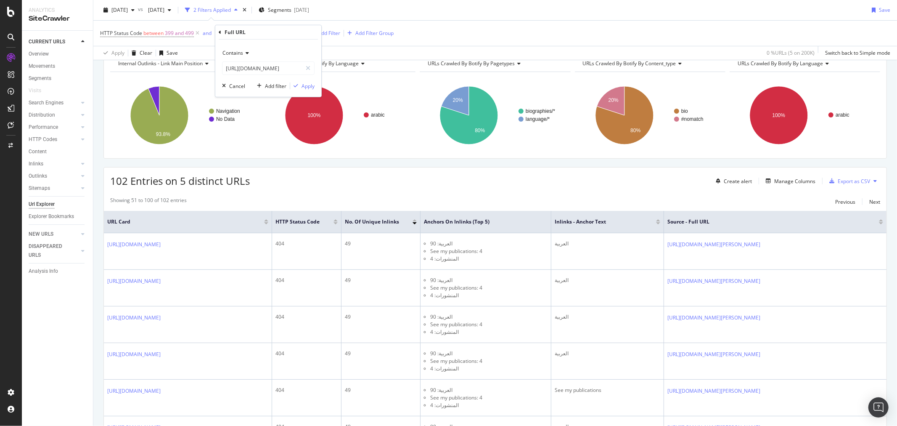
click at [237, 51] on span "Contains" at bounding box center [232, 52] width 21 height 7
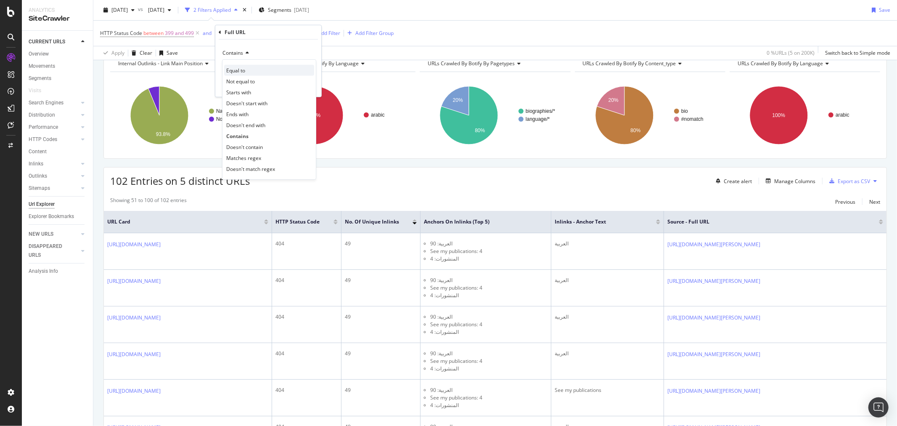
click at [242, 72] on span "Equal to" at bounding box center [235, 69] width 19 height 7
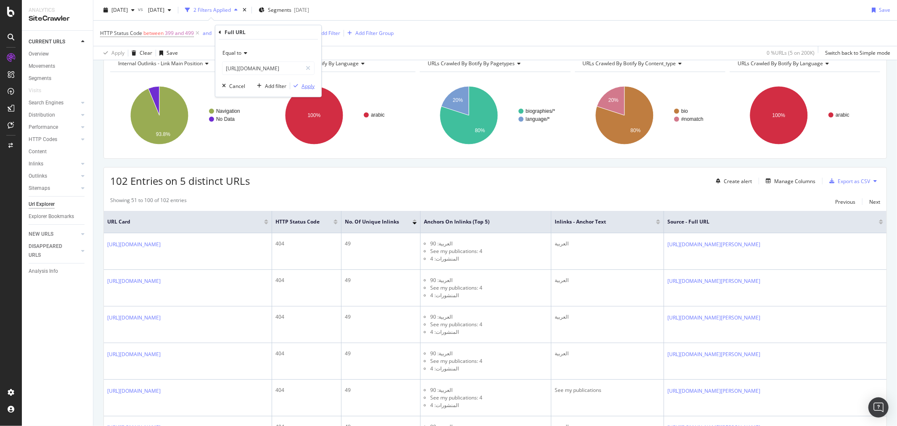
click at [307, 87] on div "Apply" at bounding box center [308, 85] width 13 height 7
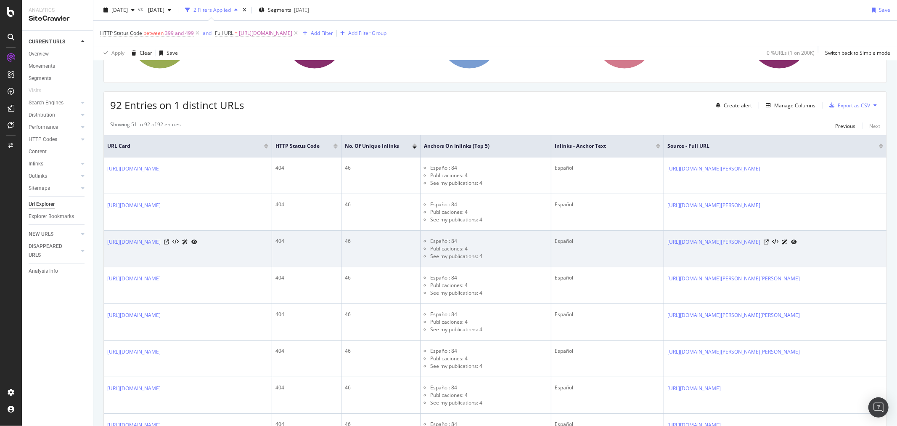
scroll to position [140, 0]
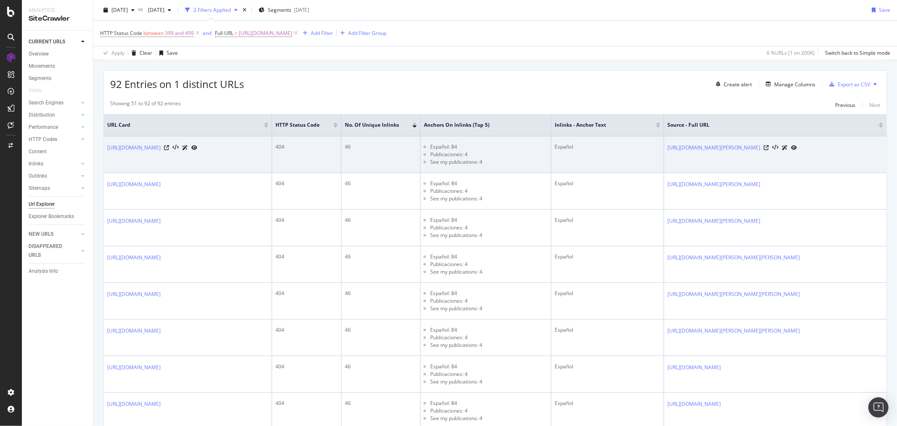
click at [843, 152] on div "https://www.mayoclinic.org/zh-hans/biographies/oesterle-tyler-s-m-d-m-p-h/news/…" at bounding box center [775, 147] width 216 height 9
click at [769, 150] on icon at bounding box center [766, 147] width 5 height 5
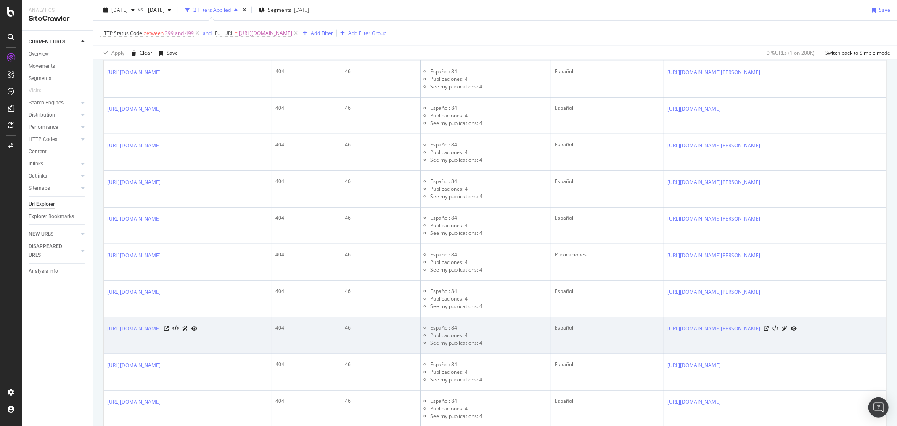
scroll to position [783, 0]
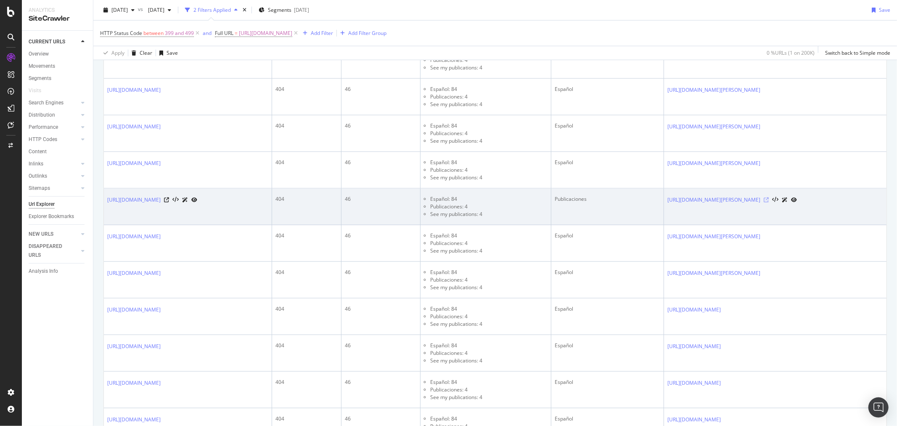
click at [769, 202] on icon at bounding box center [766, 199] width 5 height 5
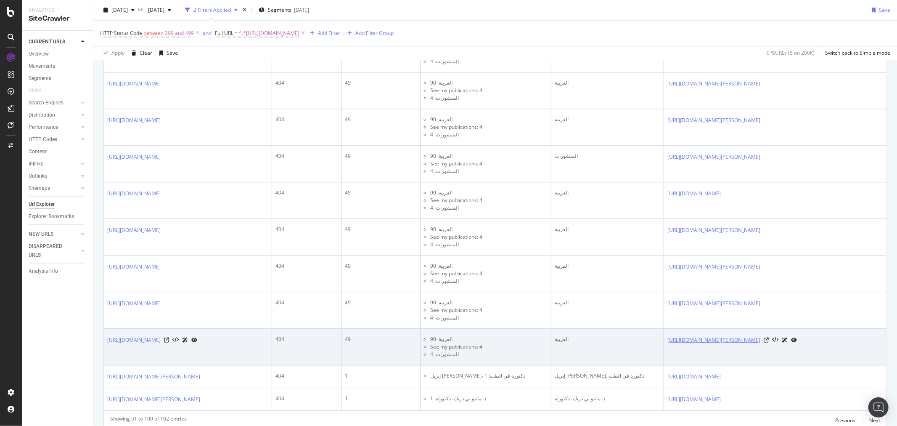
scroll to position [1719, 0]
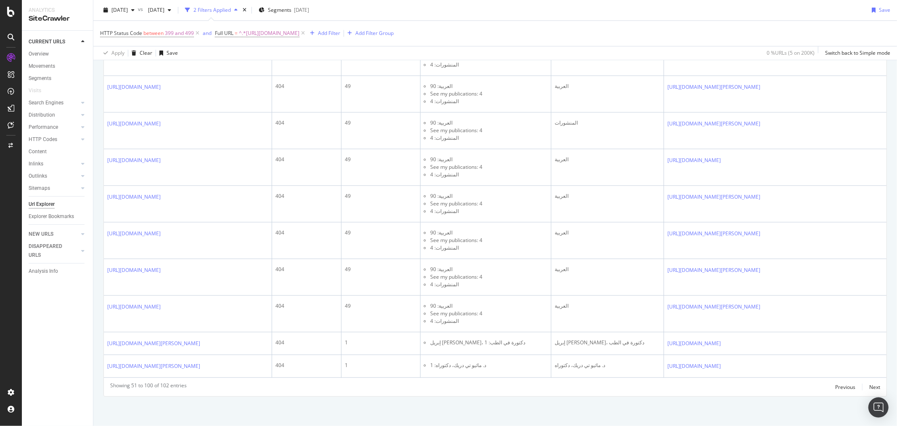
click at [860, 387] on div "Previous Next" at bounding box center [857, 386] width 45 height 10
click at [869, 385] on div "Next" at bounding box center [874, 386] width 11 height 7
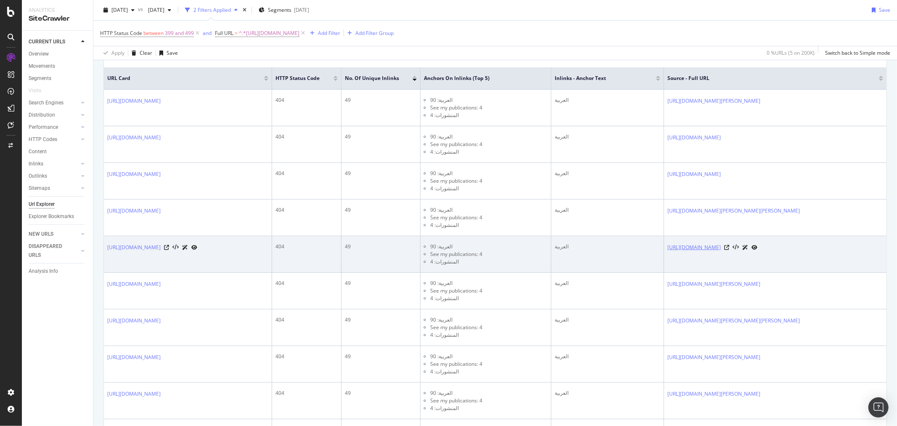
scroll to position [0, 0]
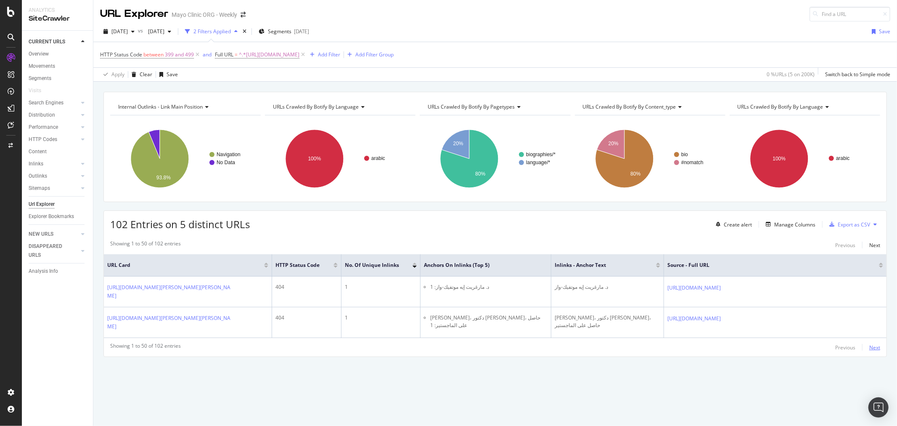
click at [871, 347] on div "Next" at bounding box center [874, 347] width 11 height 7
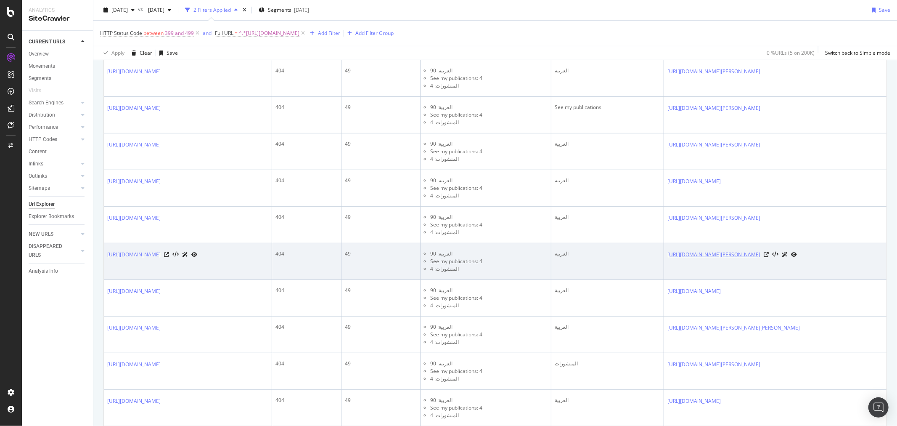
scroll to position [280, 0]
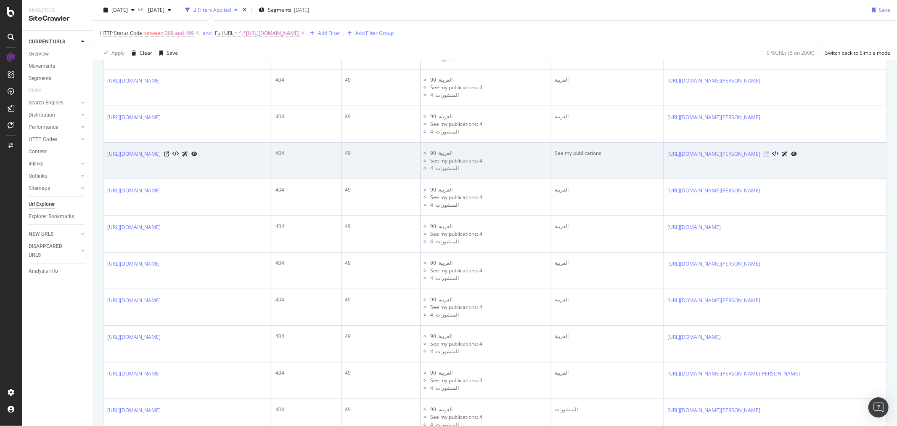
click at [769, 156] on icon at bounding box center [766, 153] width 5 height 5
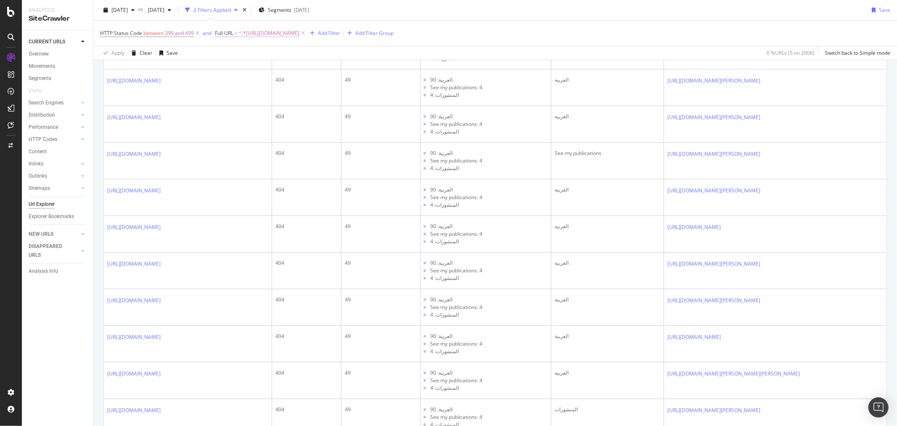
click at [285, 29] on span "^.*https://www.mayoclinic.org/ar/biographies.*$" at bounding box center [269, 33] width 61 height 12
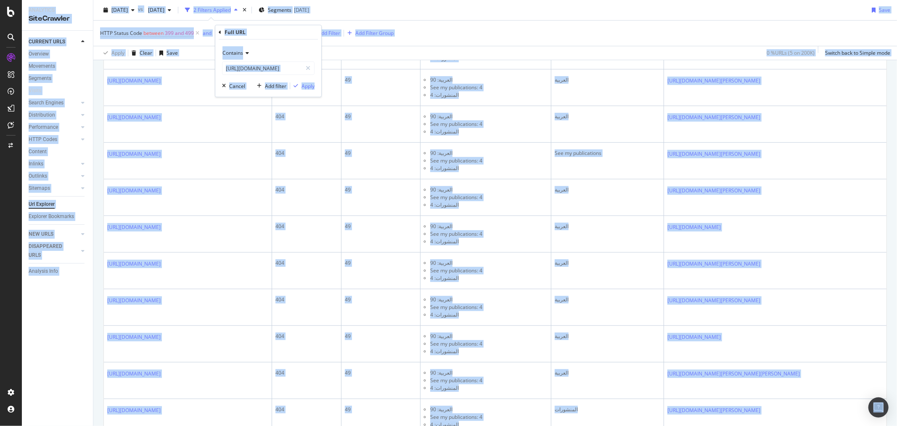
click at [293, 40] on div "Contains https://www.mayoclinic.org/ar/biographies Cancel Add filter Apply" at bounding box center [268, 68] width 106 height 57
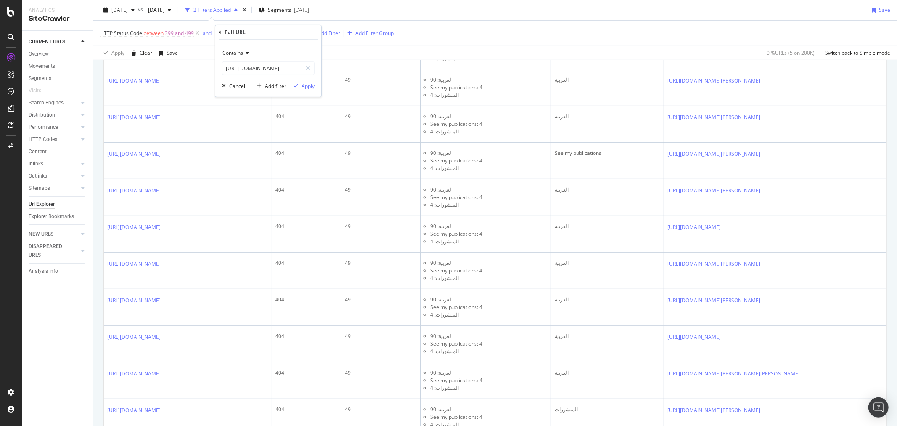
click at [220, 53] on div "Contains https://www.mayoclinic.org/ar/biographies Cancel Add filter Apply" at bounding box center [268, 68] width 106 height 57
click at [227, 53] on span "Contains" at bounding box center [232, 52] width 21 height 7
click at [234, 70] on span "Equal to" at bounding box center [235, 69] width 19 height 7
click at [236, 70] on input "https://www.mayoclinic.org/ar/biographies" at bounding box center [261, 67] width 79 height 13
paste input "patient-visitor-guide/florida/resourc"
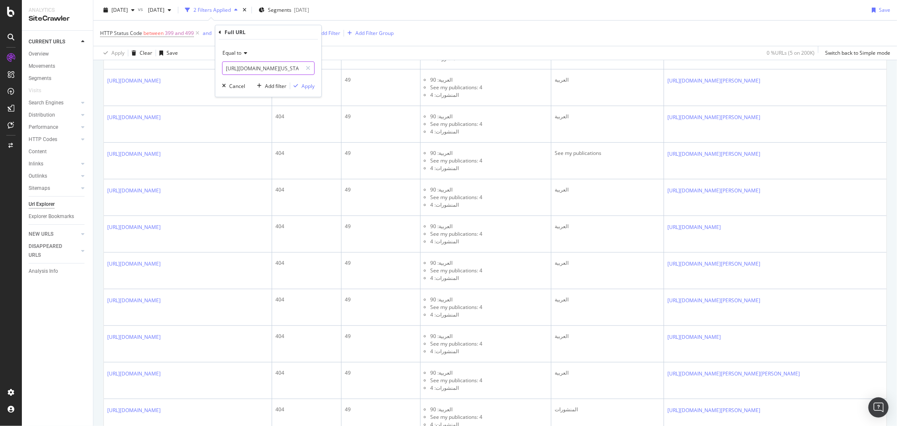
scroll to position [0, 89]
type input "https://www.mayoclinic.org/ar/patient-visitor-guide/florida/resources"
click at [301, 87] on div "button" at bounding box center [295, 85] width 11 height 5
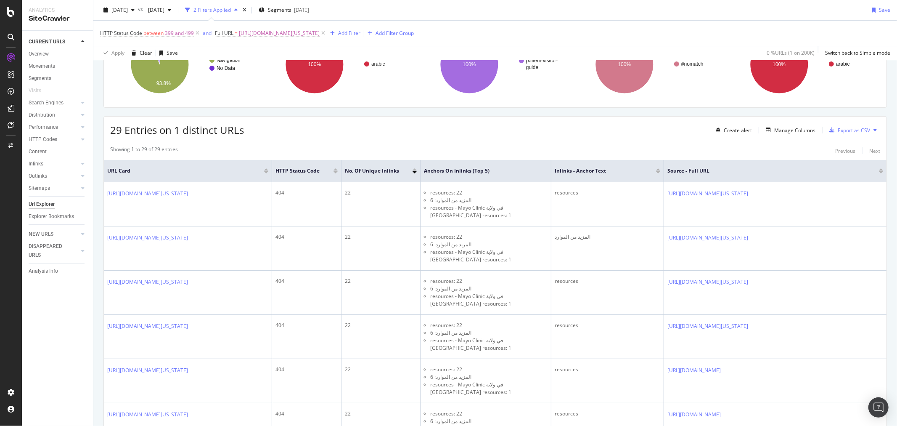
scroll to position [93, 0]
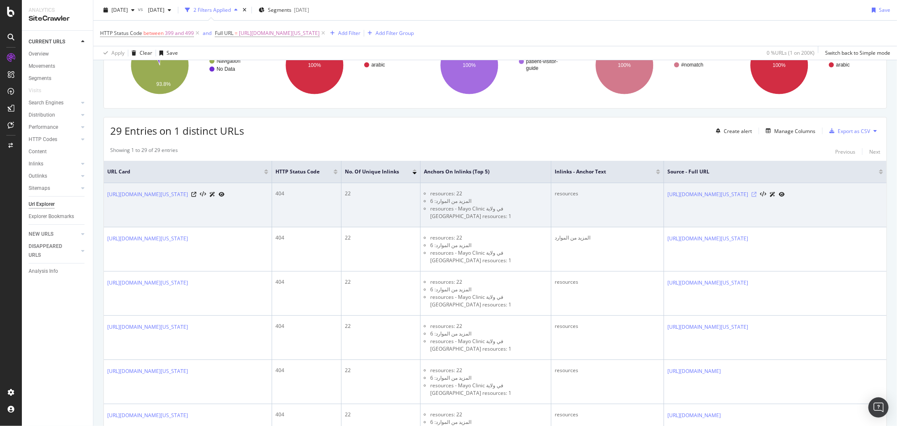
click at [757, 197] on icon at bounding box center [754, 194] width 5 height 5
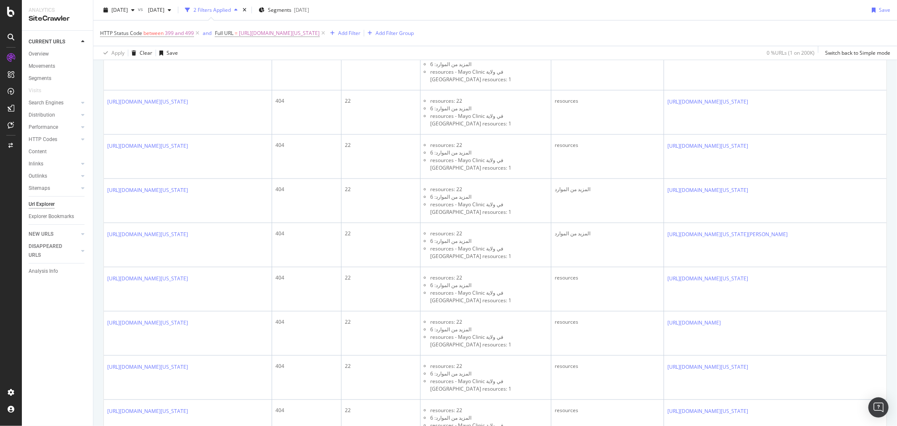
scroll to position [961, 0]
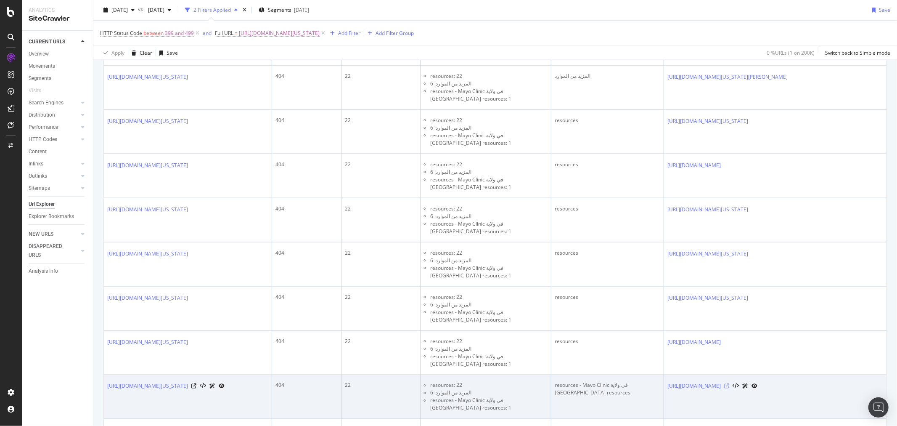
click at [729, 384] on icon at bounding box center [726, 386] width 5 height 5
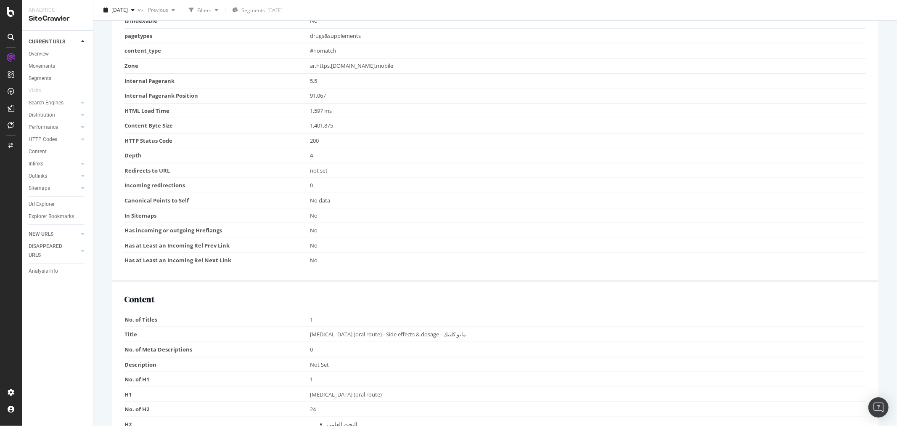
scroll to position [47, 0]
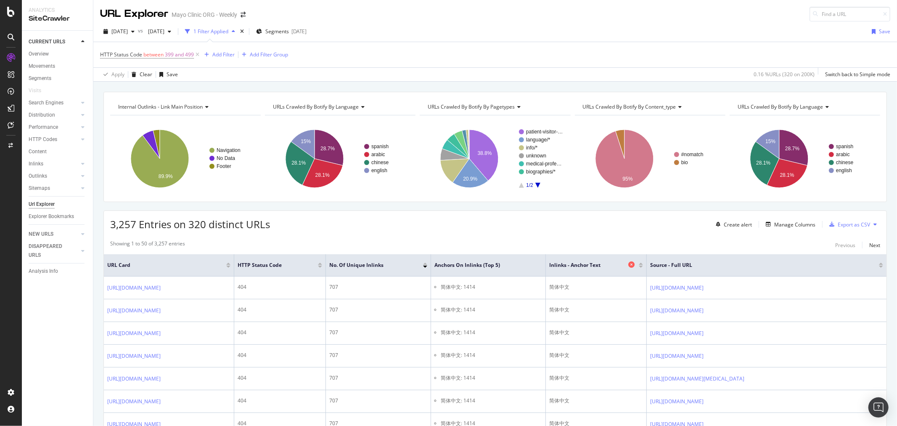
click at [628, 266] on icon at bounding box center [631, 264] width 6 height 6
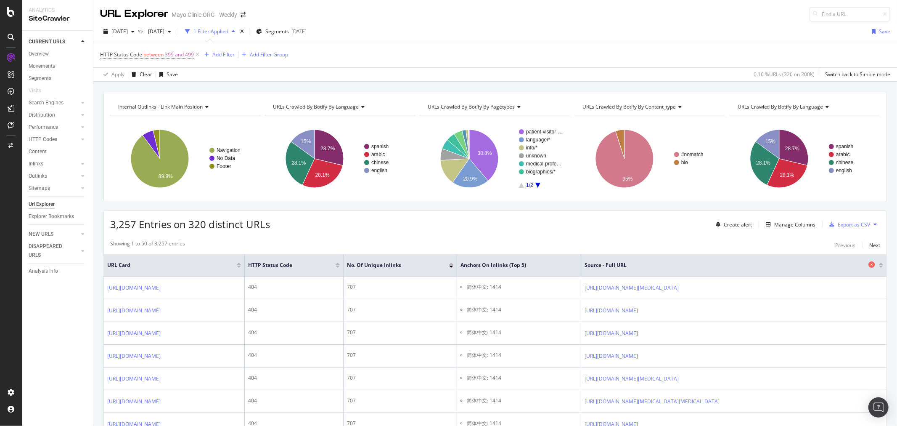
click at [869, 265] on icon at bounding box center [872, 264] width 6 height 6
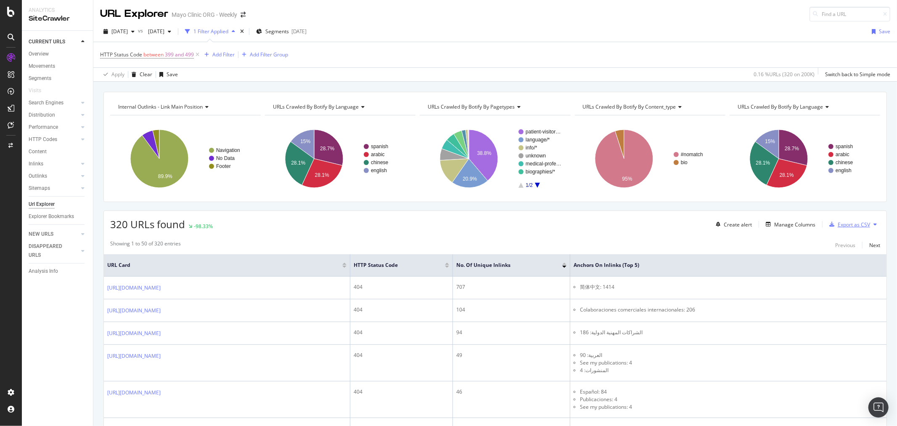
click at [842, 221] on div "Export as CSV" at bounding box center [854, 224] width 32 height 7
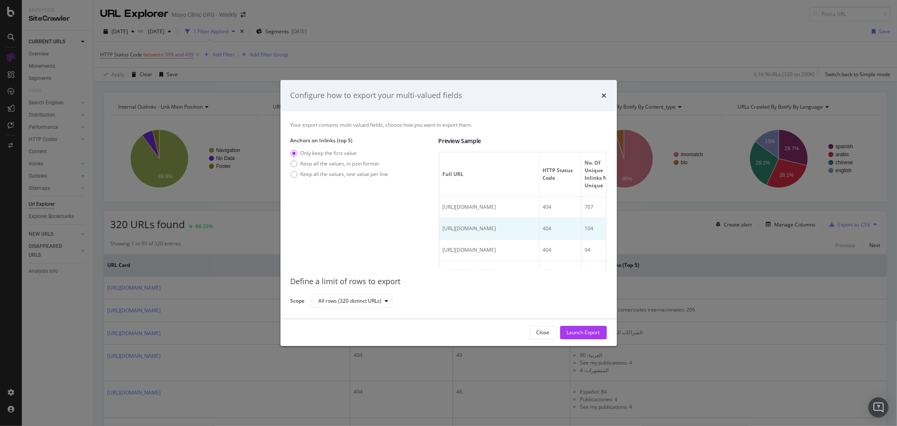
drag, startPoint x: 527, startPoint y: 212, endPoint x: 586, endPoint y: 217, distance: 60.0
click at [540, 217] on td "https://www.mayoclinic.org/zh--" at bounding box center [490, 206] width 100 height 21
drag, startPoint x: 535, startPoint y: 186, endPoint x: 565, endPoint y: 186, distance: 30.7
click at [540, 186] on th "Full URL" at bounding box center [490, 174] width 100 height 44
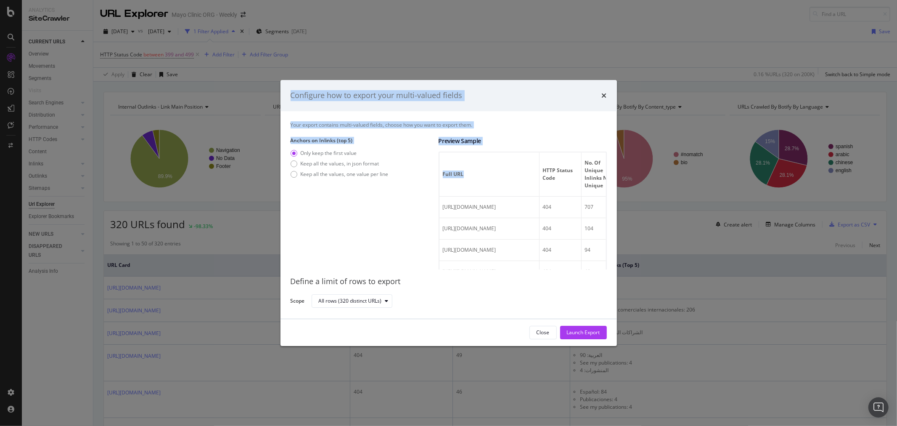
drag, startPoint x: 526, startPoint y: 174, endPoint x: 618, endPoint y: 191, distance: 94.0
click at [620, 189] on div "Configure how to export your multi-valued fields Your export contains multi-val…" at bounding box center [448, 213] width 897 height 426
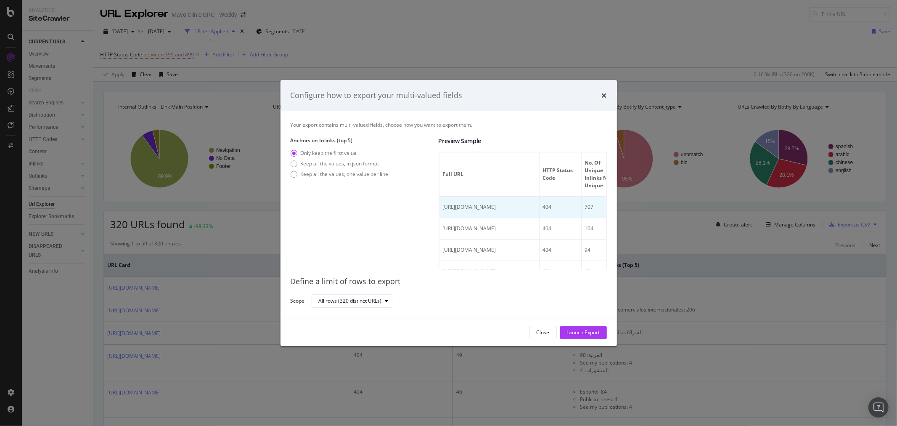
click at [540, 200] on td "https://www.mayoclinic.org/zh--" at bounding box center [490, 206] width 100 height 21
click at [318, 163] on div "Keep all the values, in json format" at bounding box center [340, 163] width 79 height 7
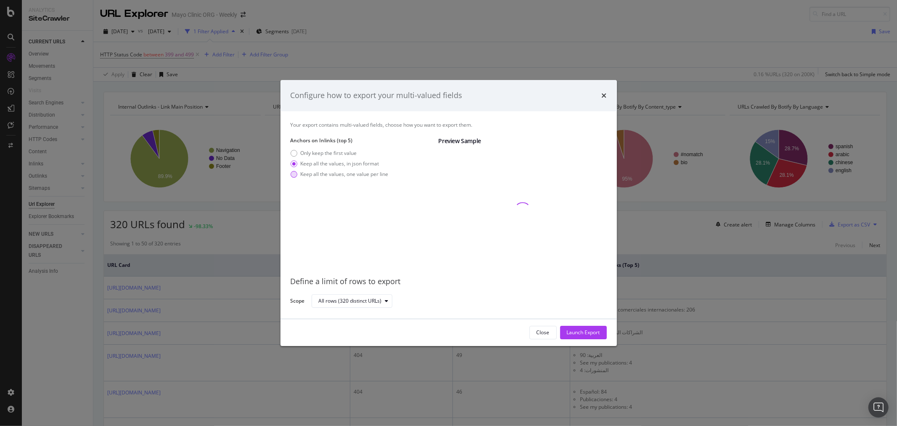
click at [318, 175] on div "Keep all the values, one value per line" at bounding box center [345, 173] width 88 height 7
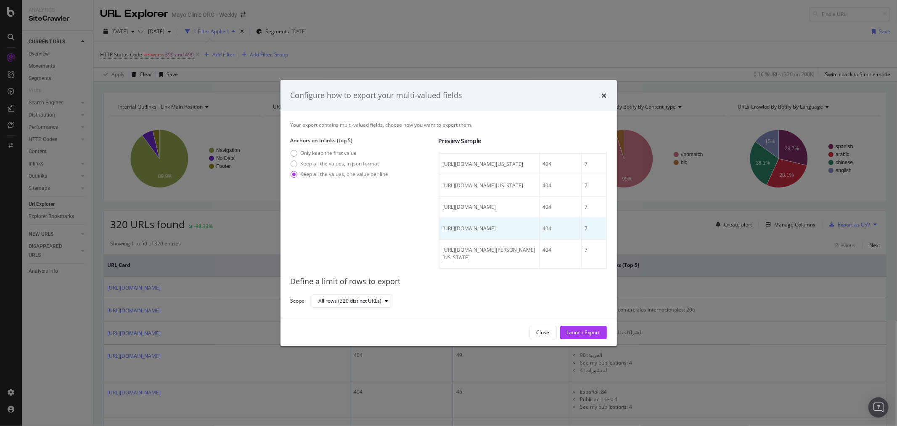
scroll to position [1326, 0]
click at [564, 333] on button "Launch Export" at bounding box center [583, 332] width 47 height 13
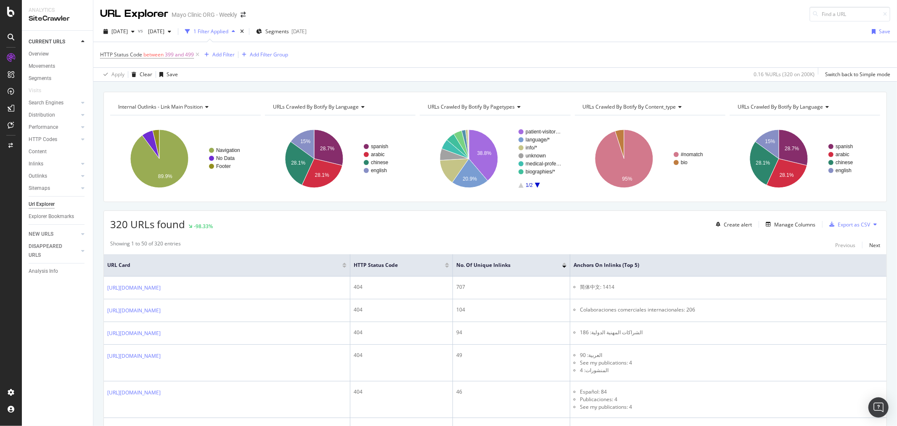
click at [564, 333] on div "94" at bounding box center [511, 332] width 111 height 8
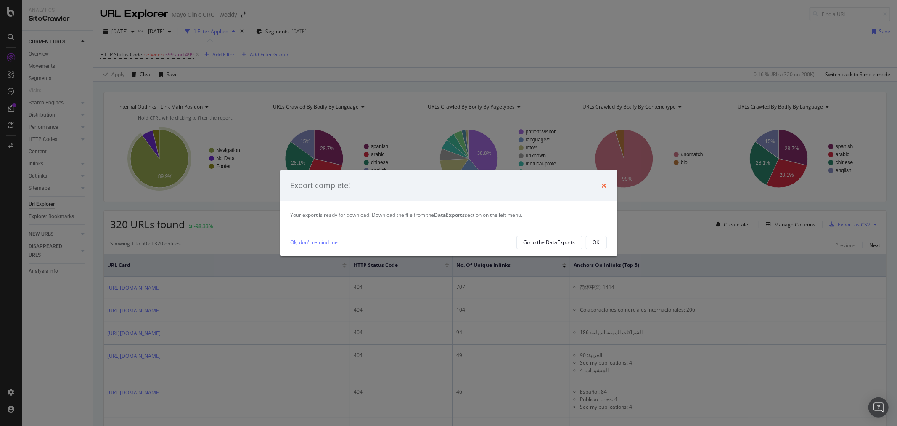
click at [604, 184] on icon "times" at bounding box center [604, 185] width 5 height 7
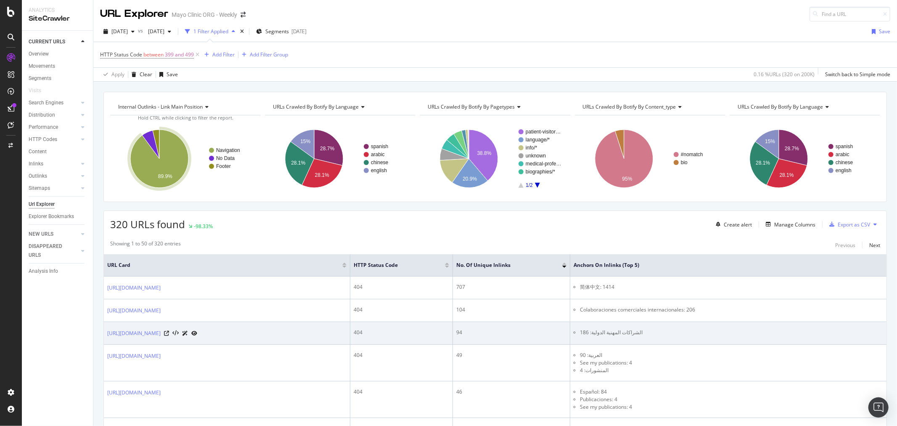
drag, startPoint x: 650, startPoint y: 342, endPoint x: 655, endPoint y: 336, distance: 7.8
click at [655, 336] on td "الشراكات المهنية الدولية: 186" at bounding box center [728, 333] width 316 height 23
drag, startPoint x: 656, startPoint y: 334, endPoint x: 612, endPoint y: 335, distance: 44.6
click at [612, 335] on li "الشراكات المهنية الدولية: 186" at bounding box center [731, 332] width 303 height 8
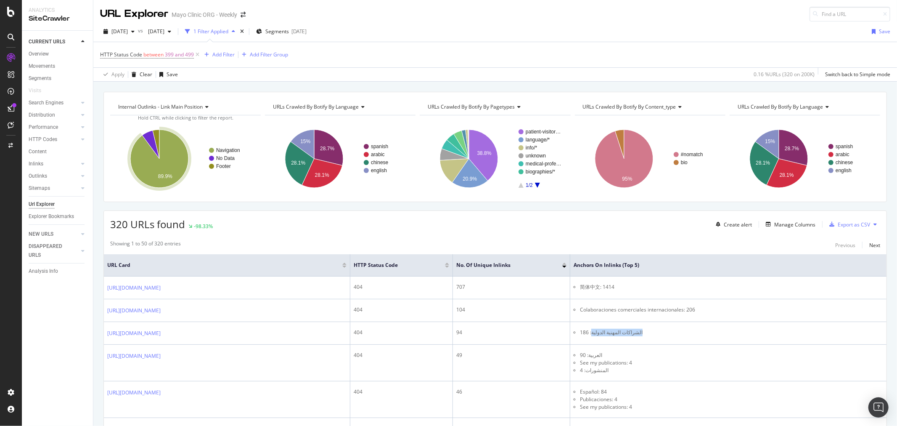
copy li "الشراكات المهنية الدولية"
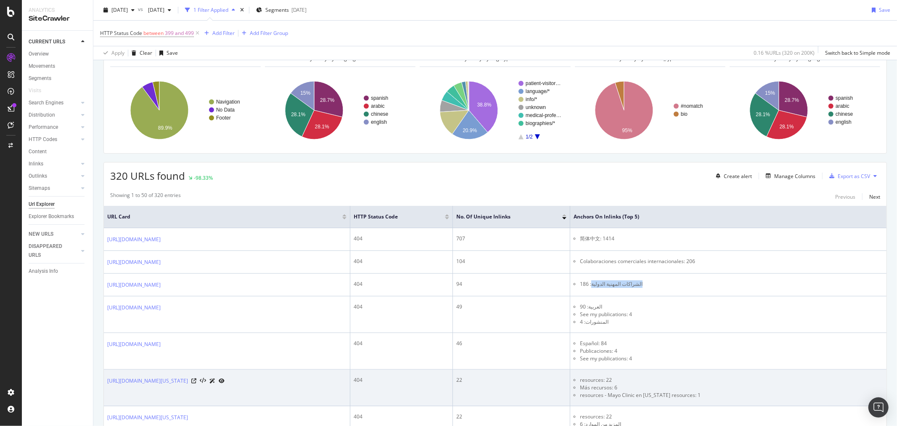
scroll to position [93, 0]
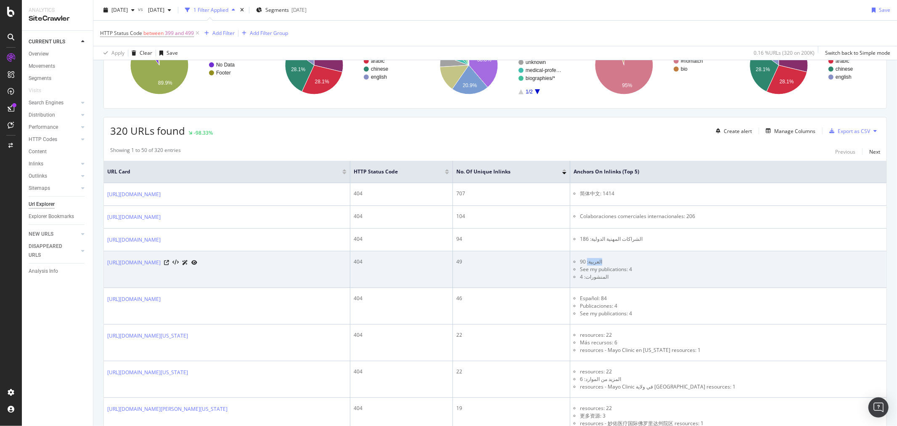
drag, startPoint x: 608, startPoint y: 262, endPoint x: 627, endPoint y: 262, distance: 18.5
click at [627, 262] on li "العربية: 90" at bounding box center [731, 262] width 303 height 8
copy li "العربية:"
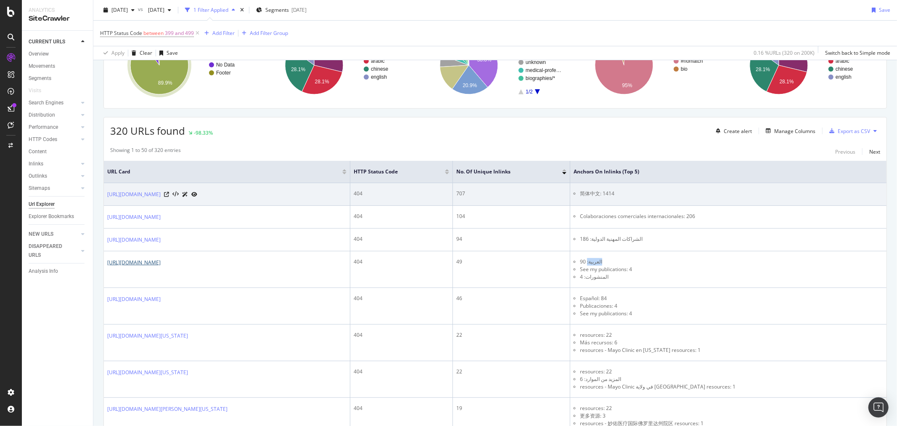
copy li "العربية:"
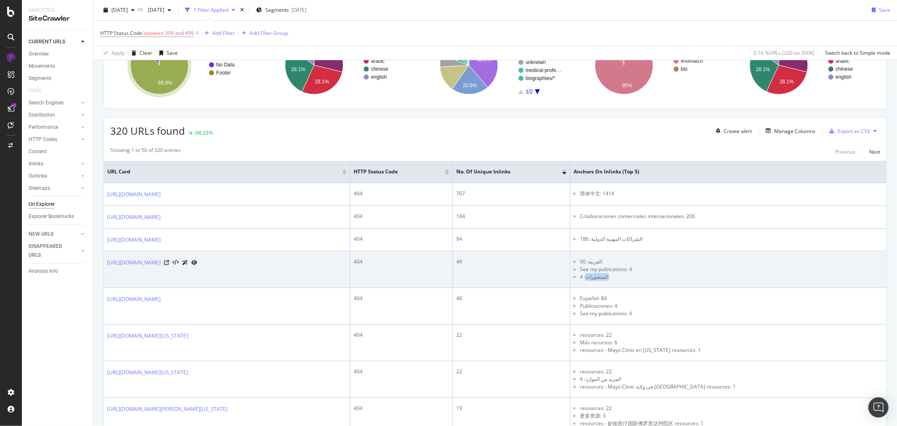
drag, startPoint x: 627, startPoint y: 279, endPoint x: 606, endPoint y: 275, distance: 21.1
click at [606, 275] on li "المنشورات: 4" at bounding box center [731, 277] width 303 height 8
copy li "المنشورات"
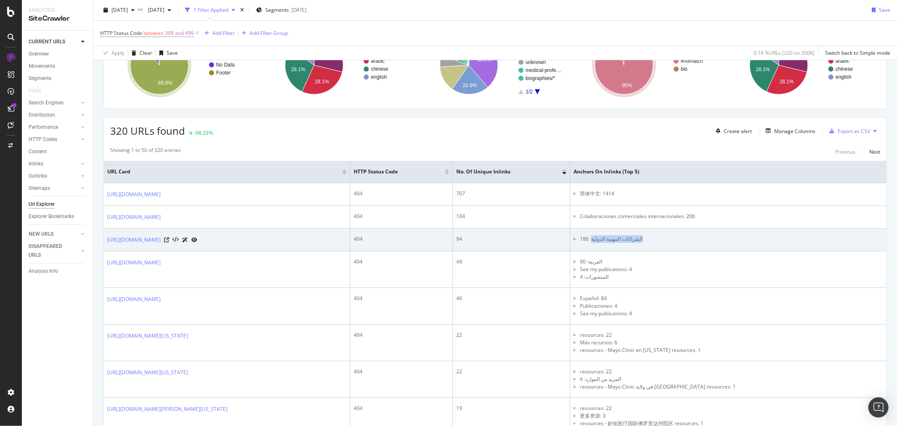
drag, startPoint x: 612, startPoint y: 241, endPoint x: 700, endPoint y: 241, distance: 88.7
click at [700, 241] on li "الشراكات المهنية الدولية: 186" at bounding box center [731, 239] width 303 height 8
copy li "الشراكات المهنية الدولية"
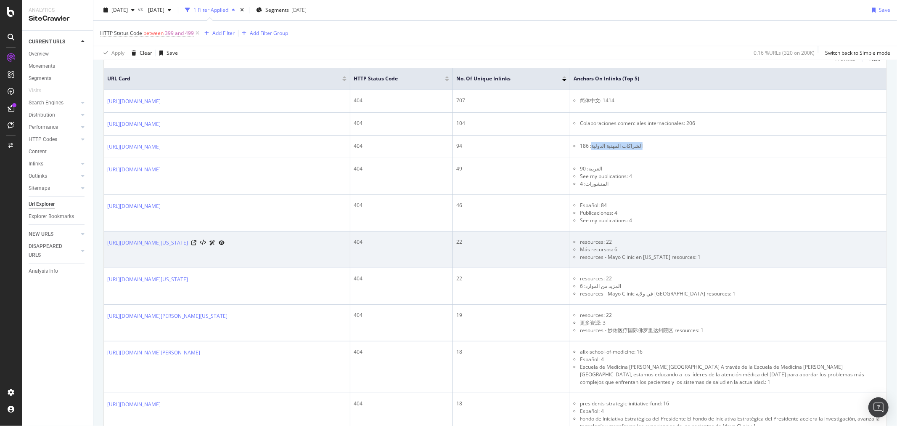
scroll to position [187, 0]
drag, startPoint x: 371, startPoint y: 257, endPoint x: 479, endPoint y: 257, distance: 108.5
click at [350, 257] on td "https://www.mayoclinic.org/es/patient-visitor-guide/florida/resources" at bounding box center [227, 249] width 246 height 37
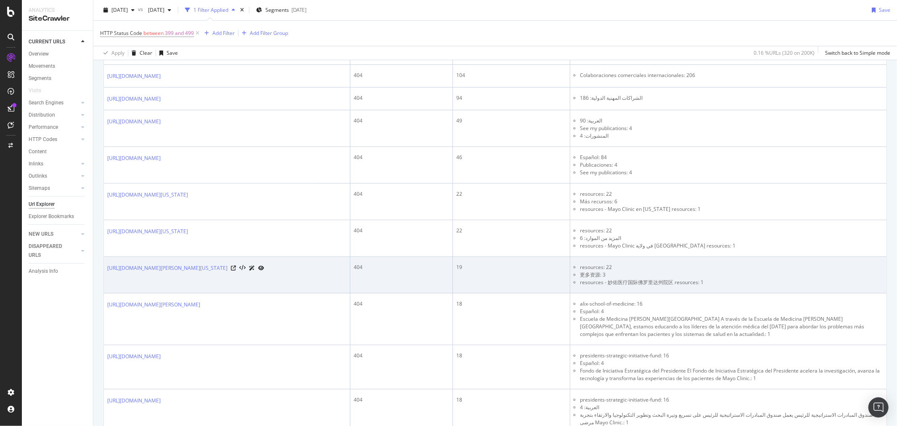
scroll to position [280, 0]
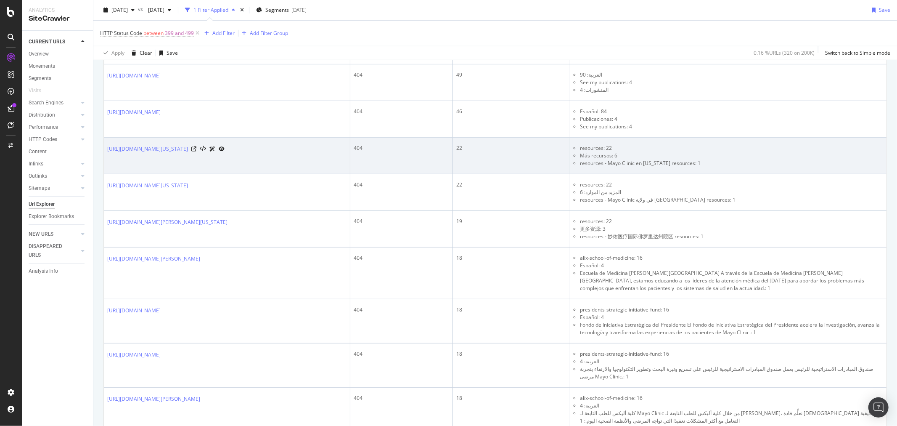
click at [601, 149] on li "resources: 22" at bounding box center [731, 148] width 303 height 8
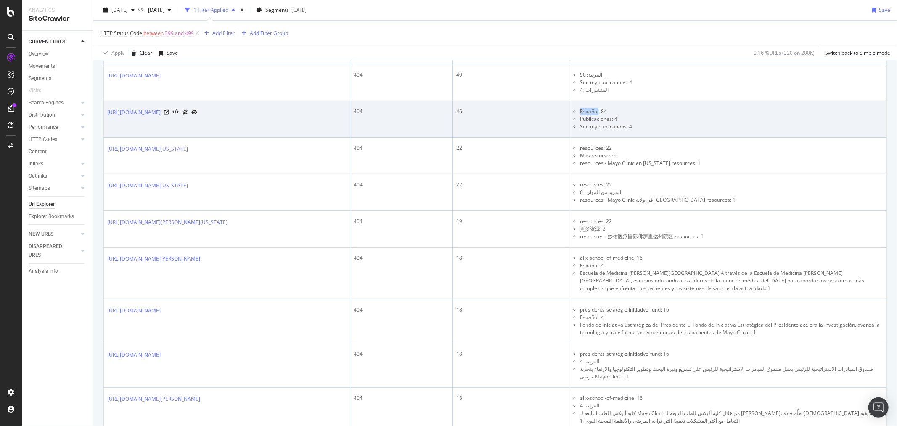
drag, startPoint x: 601, startPoint y: 111, endPoint x: 619, endPoint y: 114, distance: 18.8
click at [619, 114] on li "Español: 84" at bounding box center [731, 112] width 303 height 8
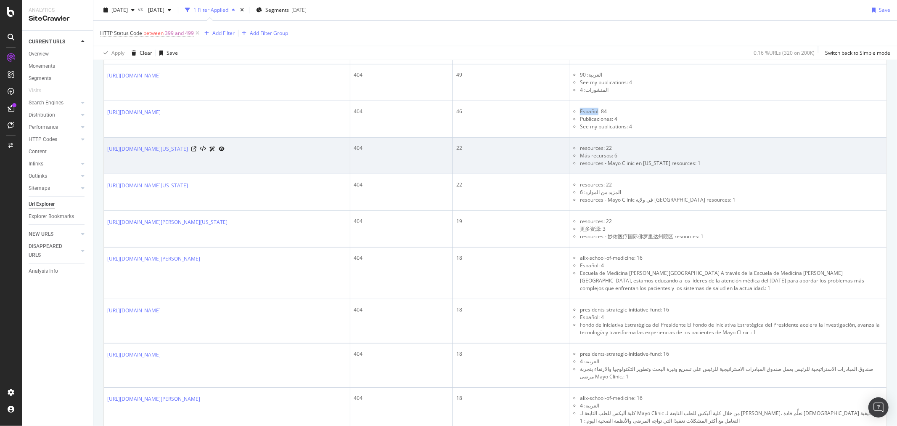
copy li "Español"
drag, startPoint x: 601, startPoint y: 157, endPoint x: 631, endPoint y: 156, distance: 30.7
click at [631, 156] on li "Más recursos: 6" at bounding box center [731, 156] width 303 height 8
copy li "Más recursos"
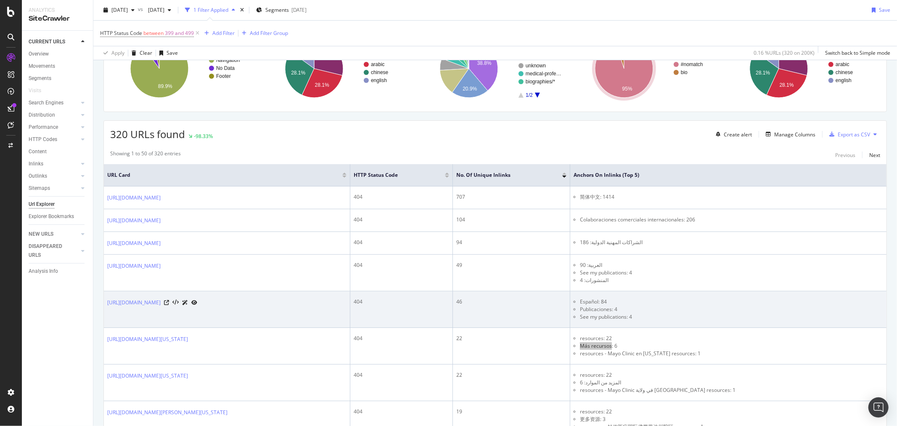
scroll to position [233, 0]
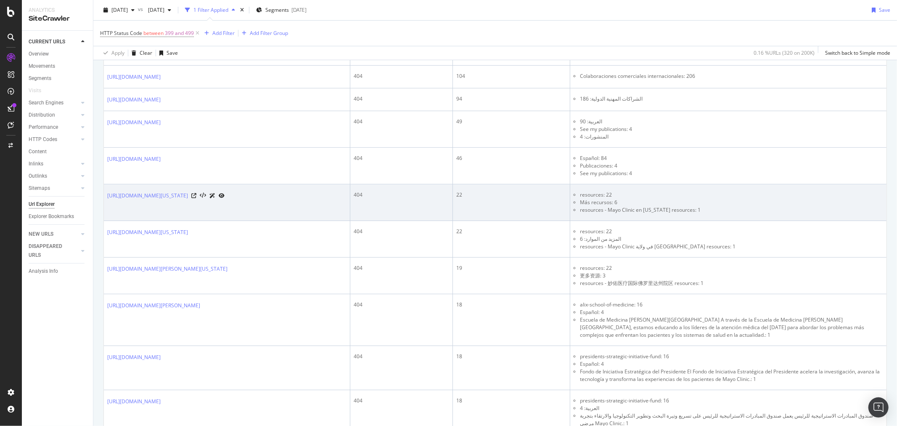
click at [334, 207] on td "https://www.mayoclinic.org/es/patient-visitor-guide/florida/resources" at bounding box center [227, 202] width 246 height 37
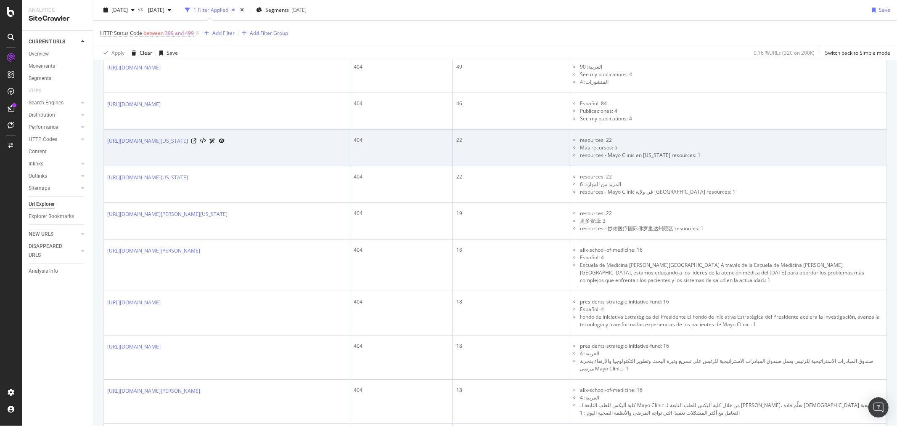
scroll to position [280, 0]
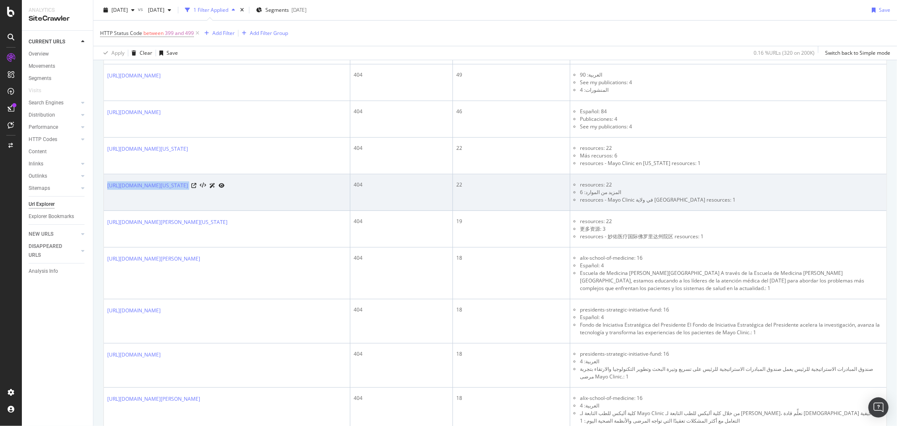
drag, startPoint x: 271, startPoint y: 193, endPoint x: 106, endPoint y: 190, distance: 165.3
click at [106, 190] on td "https://www.mayoclinic.org/ar/patient-visitor-guide/florida/resources" at bounding box center [227, 192] width 246 height 37
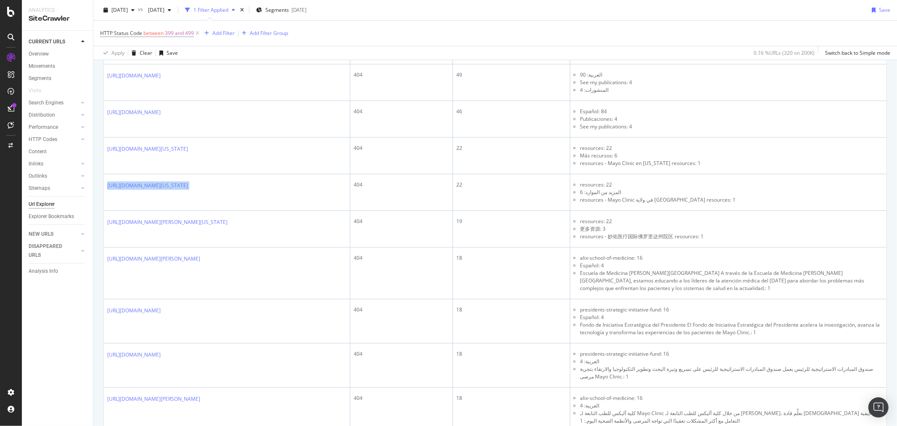
copy div "https://www.mayoclinic.org/ar/patient-visitor-guide/florida/resources"
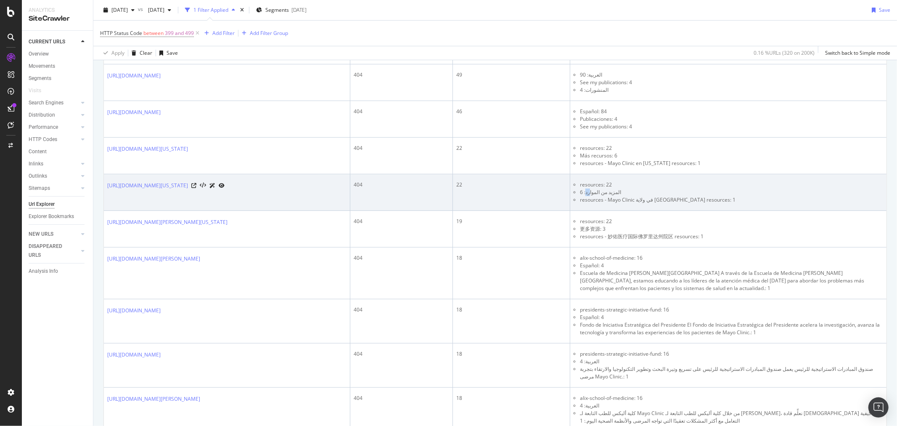
drag, startPoint x: 606, startPoint y: 194, endPoint x: 611, endPoint y: 194, distance: 4.6
click at [611, 194] on li "المزيد من الموارد: 6" at bounding box center [731, 192] width 303 height 8
click at [609, 194] on li "المزيد من الموارد: 6" at bounding box center [731, 192] width 303 height 8
drag, startPoint x: 638, startPoint y: 191, endPoint x: 606, endPoint y: 196, distance: 32.3
click at [606, 196] on li "المزيد من الموارد: 6" at bounding box center [731, 192] width 303 height 8
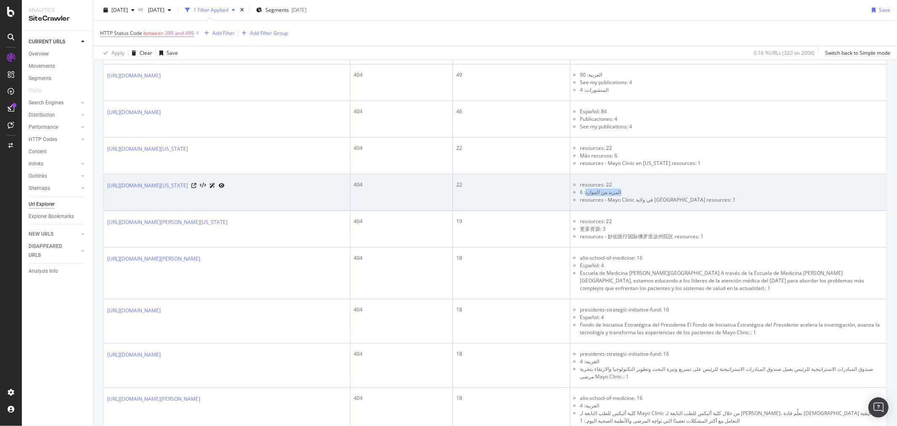
copy li "المزيد من الموارد"
drag, startPoint x: 602, startPoint y: 202, endPoint x: 665, endPoint y: 201, distance: 62.7
click at [665, 201] on li "resources - Mayo Clinic في ولاية فلوريدا resources: 1" at bounding box center [731, 200] width 303 height 8
click at [666, 201] on li "resources - Mayo Clinic في ولاية فلوريدا resources: 1" at bounding box center [731, 200] width 303 height 8
drag, startPoint x: 705, startPoint y: 201, endPoint x: 653, endPoint y: 201, distance: 51.7
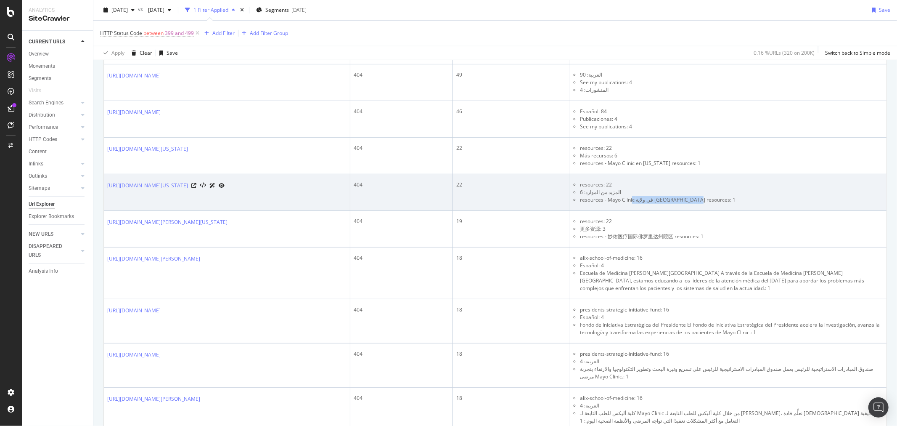
click at [653, 201] on li "resources - Mayo Clinic في ولاية فلوريدا resources: 1" at bounding box center [731, 200] width 303 height 8
click at [699, 201] on li "resources - Mayo Clinic في ولاية فلوريدا resources: 1" at bounding box center [731, 200] width 303 height 8
drag, startPoint x: 705, startPoint y: 201, endPoint x: 701, endPoint y: 200, distance: 4.2
click at [635, 200] on li "resources - Mayo Clinic في ولاية فلوريدا resources: 1" at bounding box center [731, 200] width 303 height 8
click at [702, 200] on li "resources - Mayo Clinic في ولاية فلوريدا resources: 1" at bounding box center [731, 200] width 303 height 8
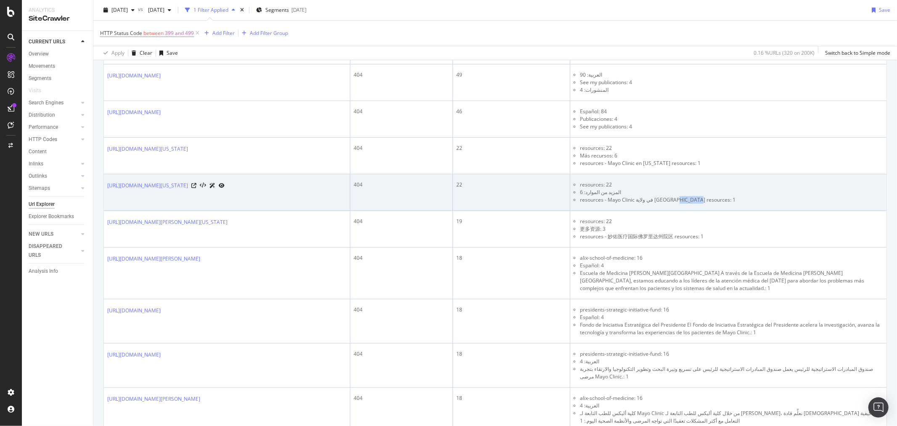
drag, startPoint x: 704, startPoint y: 199, endPoint x: 691, endPoint y: 200, distance: 13.9
click at [683, 200] on li "resources - Mayo Clinic في ولاية فلوريدا resources: 1" at bounding box center [731, 200] width 303 height 8
click at [707, 199] on li "resources - Mayo Clinic في ولاية فلوريدا resources: 1" at bounding box center [731, 200] width 303 height 8
drag, startPoint x: 707, startPoint y: 199, endPoint x: 601, endPoint y: 202, distance: 105.2
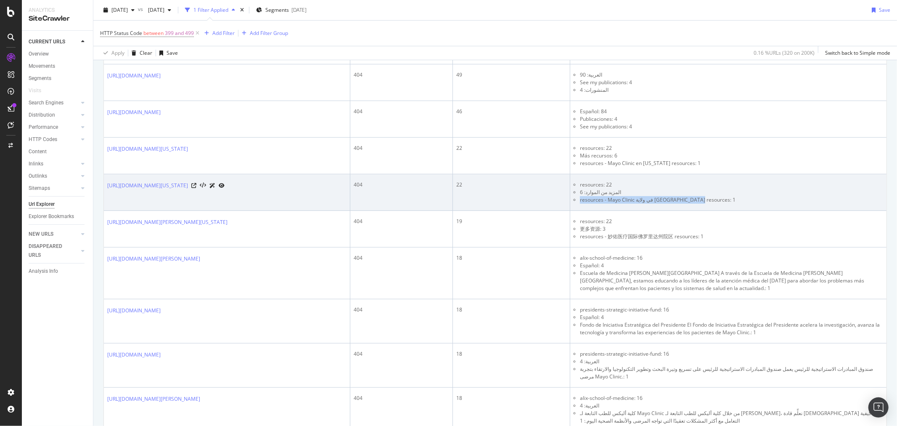
click at [601, 202] on li "resources - Mayo Clinic في ولاية فلوريدا resources: 1" at bounding box center [731, 200] width 303 height 8
copy li "resources - Mayo Clinic في ولاية فلوريدا resources"
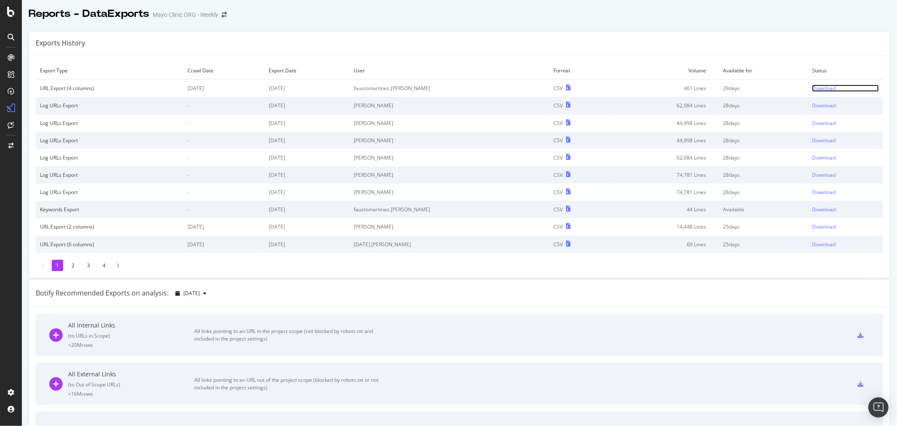
click at [812, 87] on div "Download" at bounding box center [824, 88] width 24 height 7
